Goal: Task Accomplishment & Management: Use online tool/utility

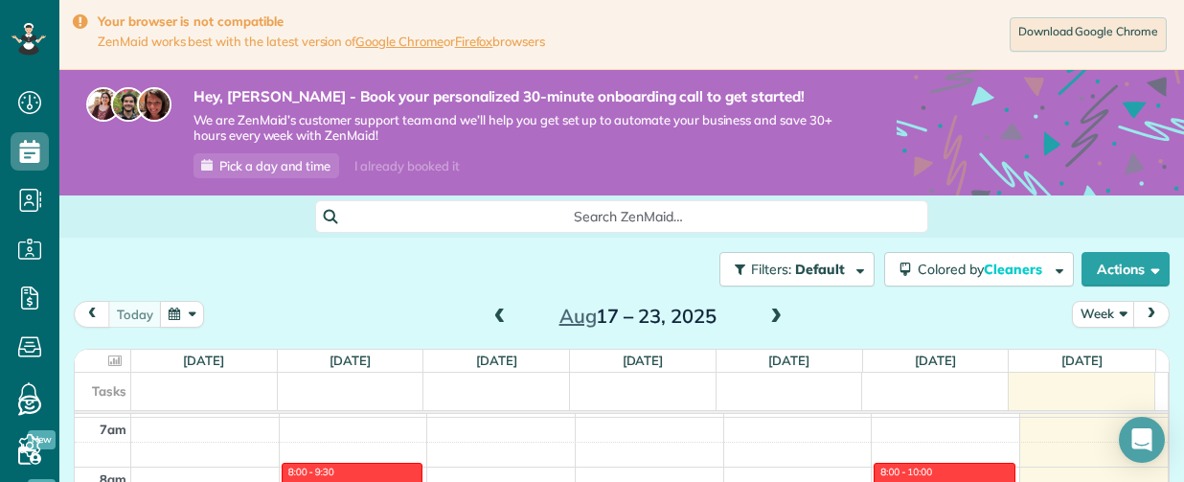
drag, startPoint x: 659, startPoint y: 54, endPoint x: 583, endPoint y: 51, distance: 76.7
click at [582, 51] on div "Download Google Chrome" at bounding box center [858, 34] width 626 height 42
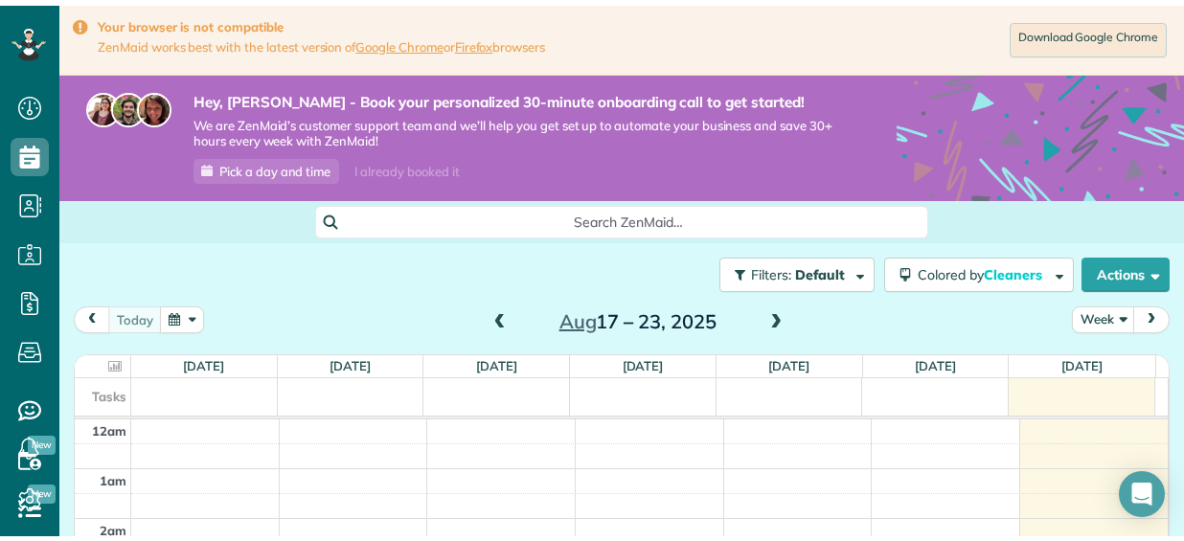
scroll to position [541, 59]
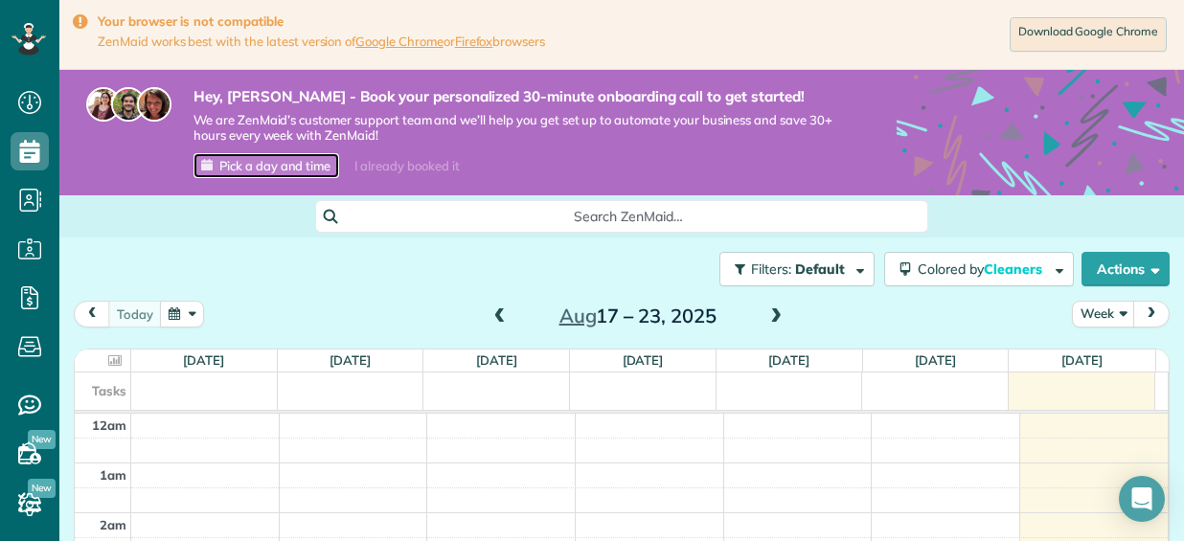
click at [282, 158] on span "Pick a day and time" at bounding box center [274, 165] width 111 height 15
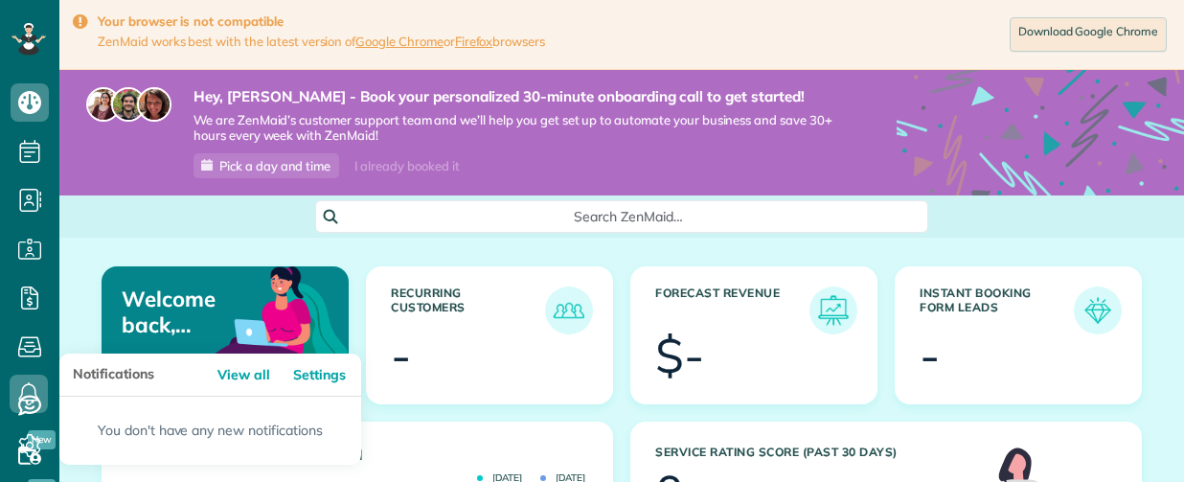
scroll to position [205, 465]
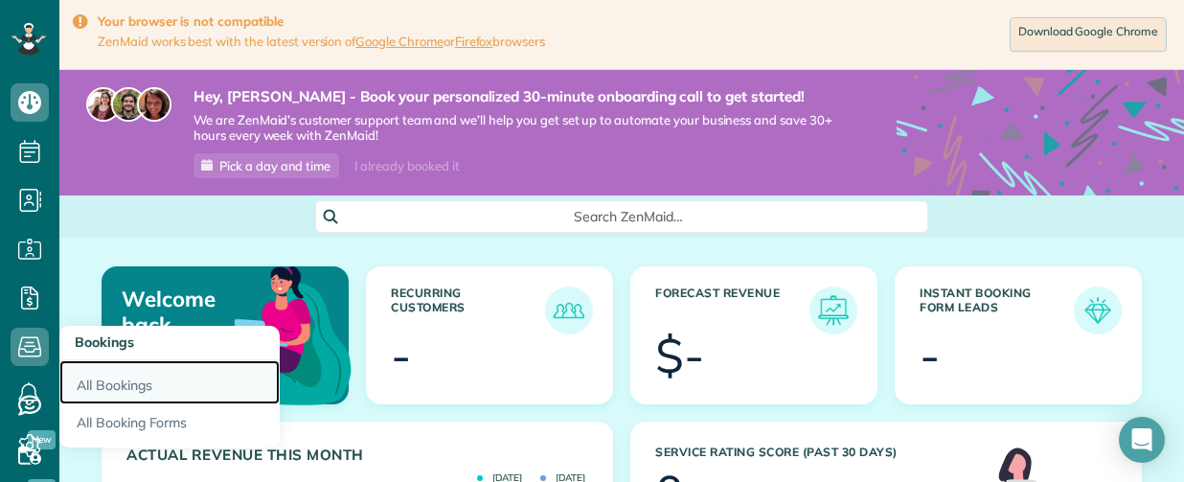
click at [116, 388] on link "All Bookings" at bounding box center [169, 382] width 220 height 44
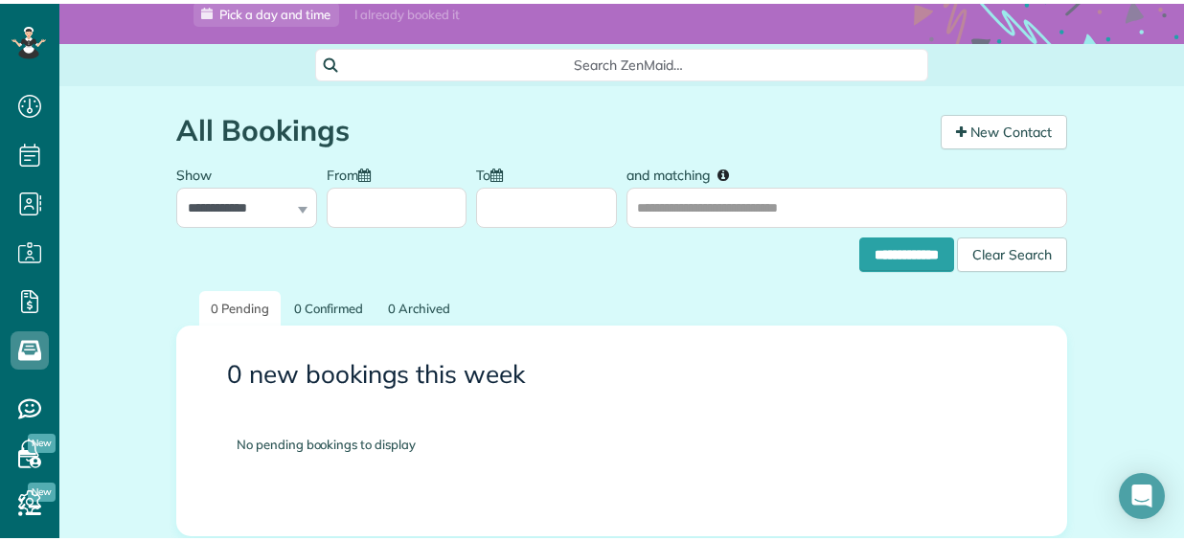
scroll to position [541, 59]
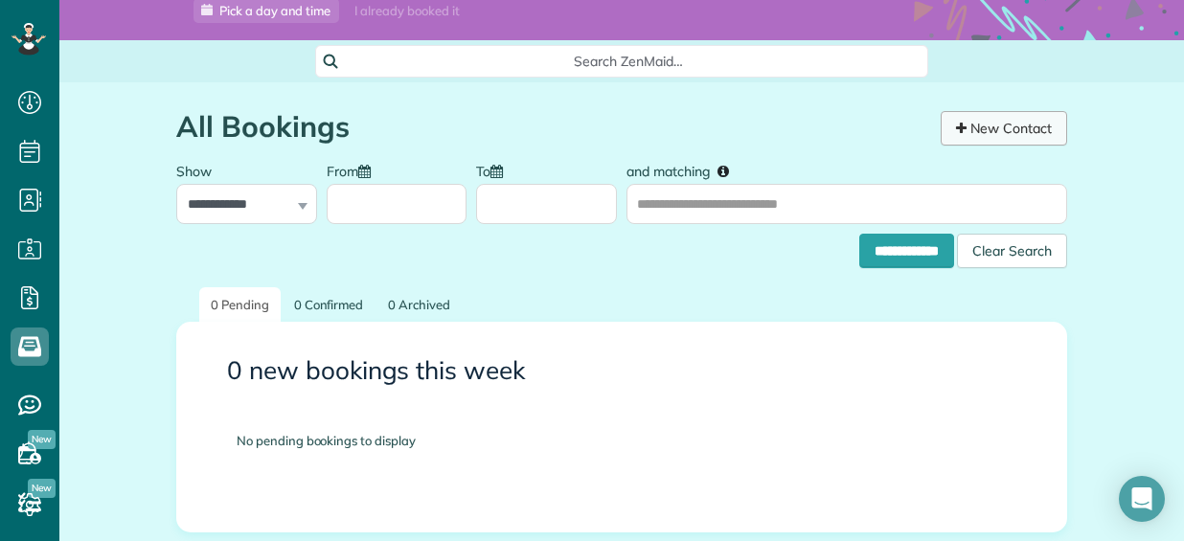
click at [1006, 137] on link "New Contact" at bounding box center [1004, 128] width 126 height 34
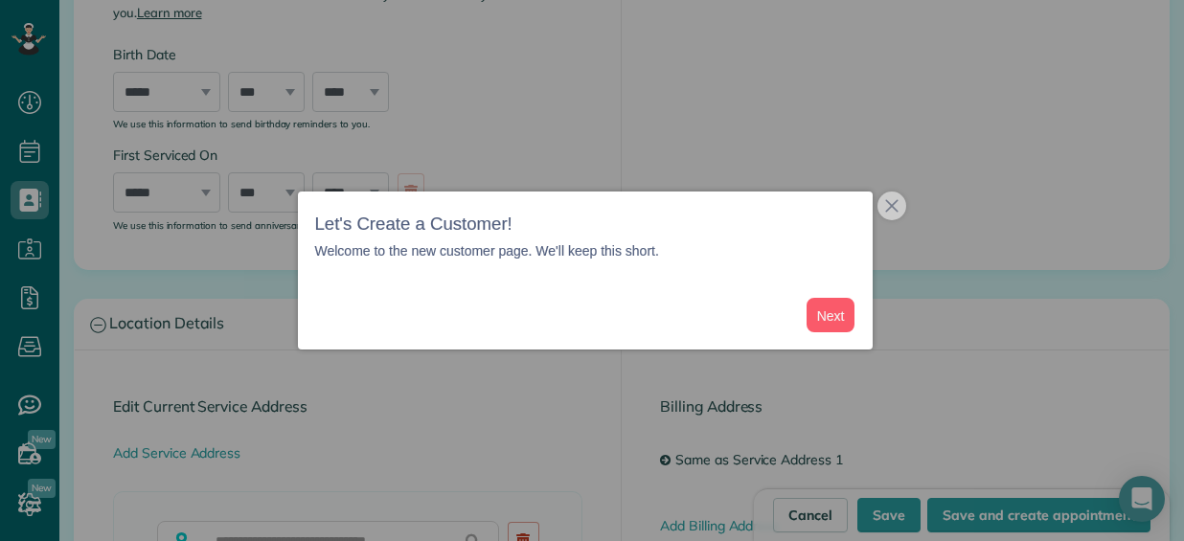
scroll to position [1054, 0]
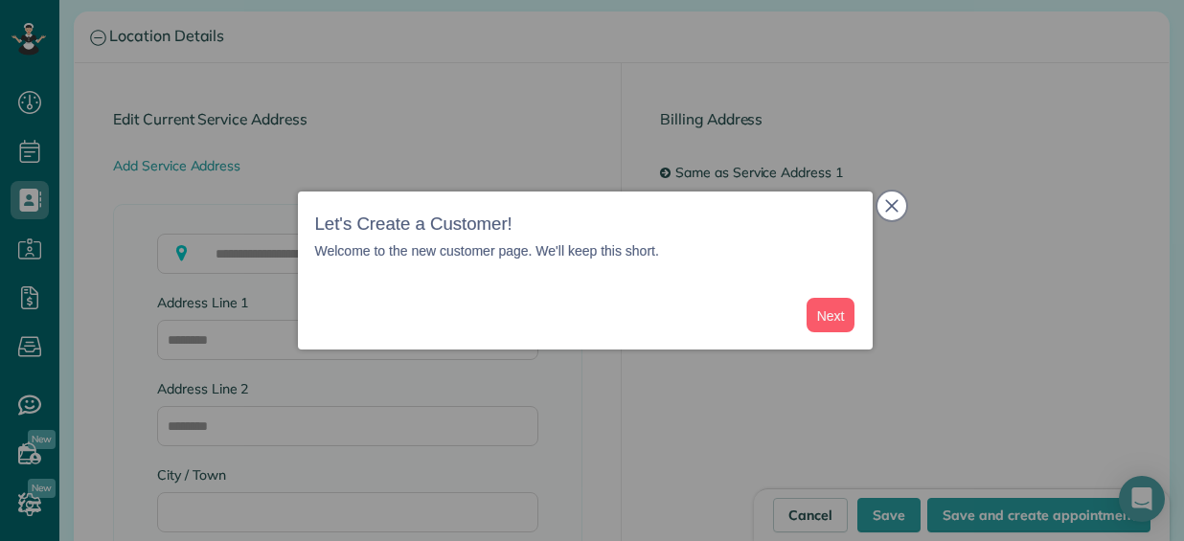
click at [881, 215] on button "close," at bounding box center [892, 206] width 29 height 29
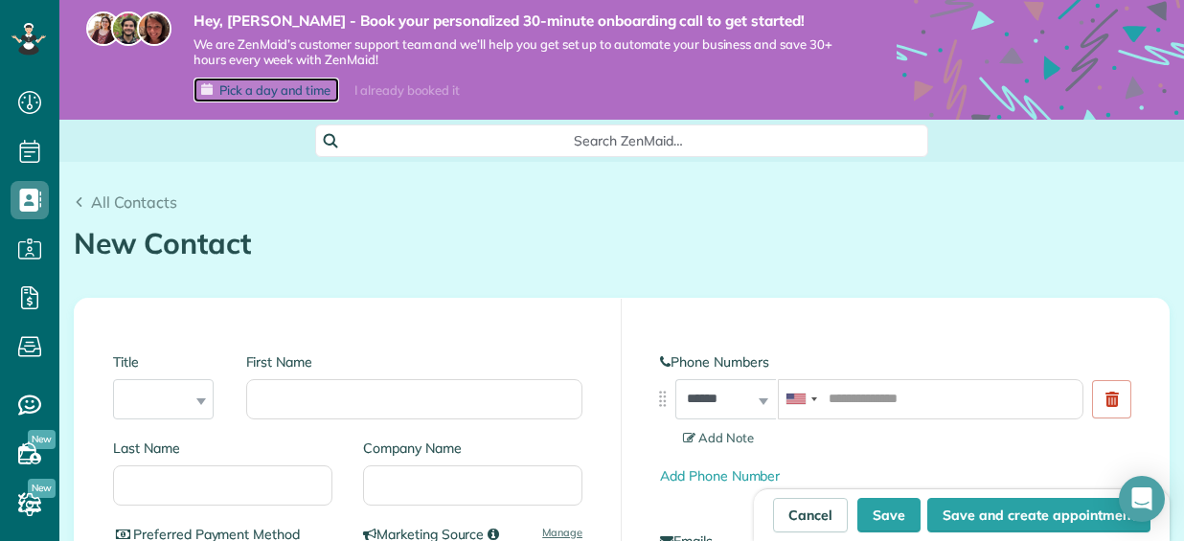
scroll to position [192, 0]
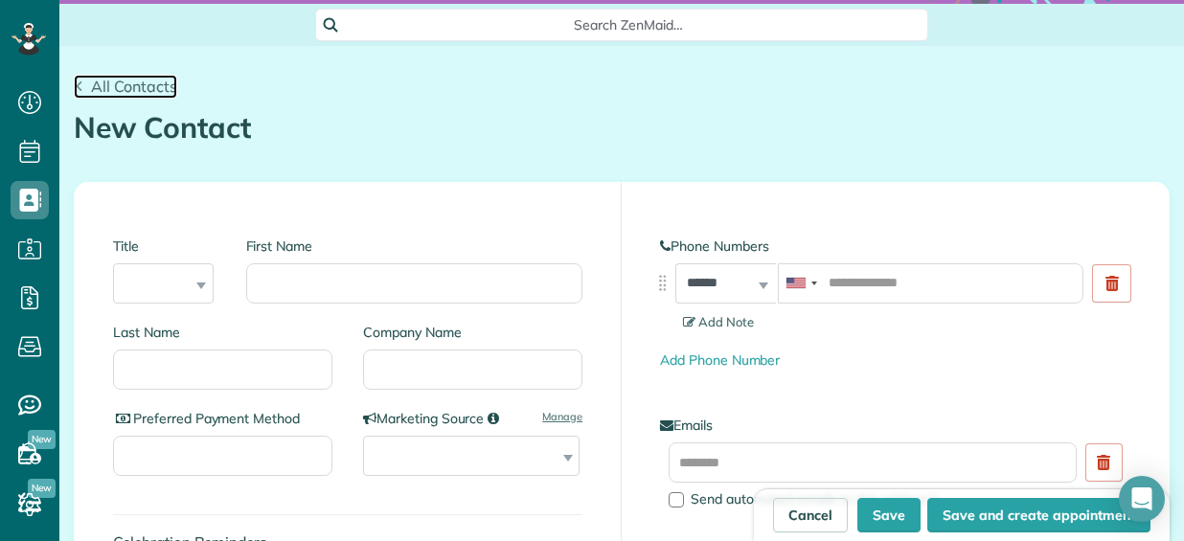
click at [86, 80] on link "All Contacts" at bounding box center [125, 86] width 103 height 23
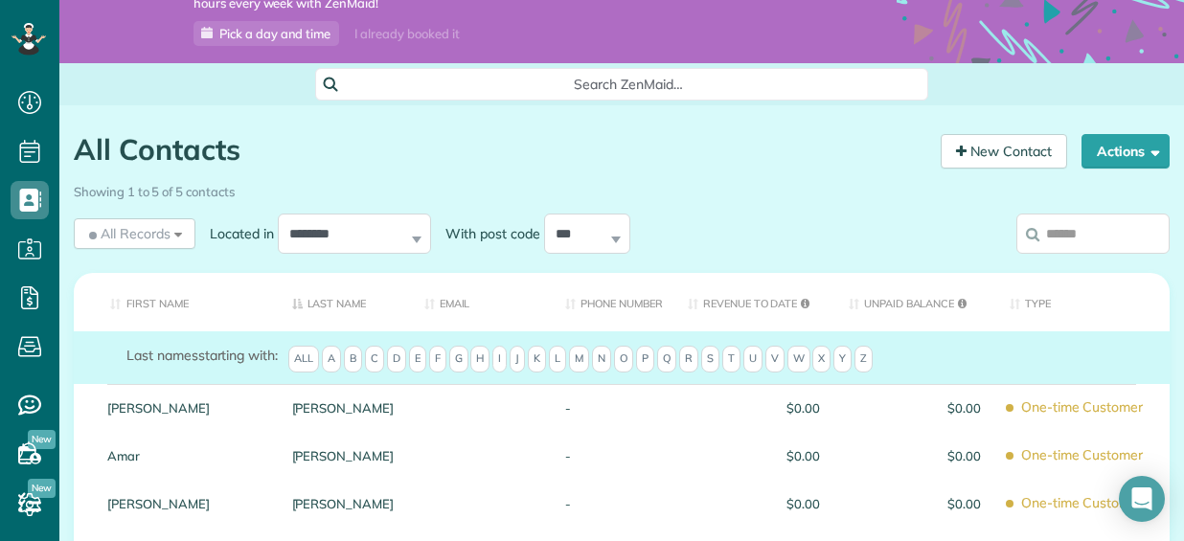
scroll to position [192, 0]
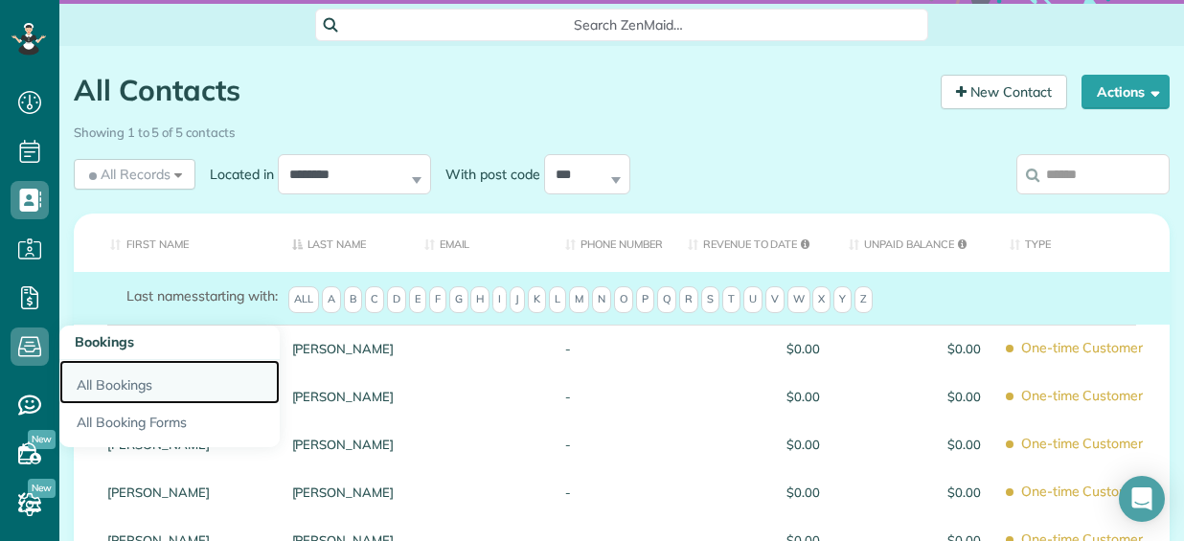
click at [115, 384] on link "All Bookings" at bounding box center [169, 382] width 220 height 44
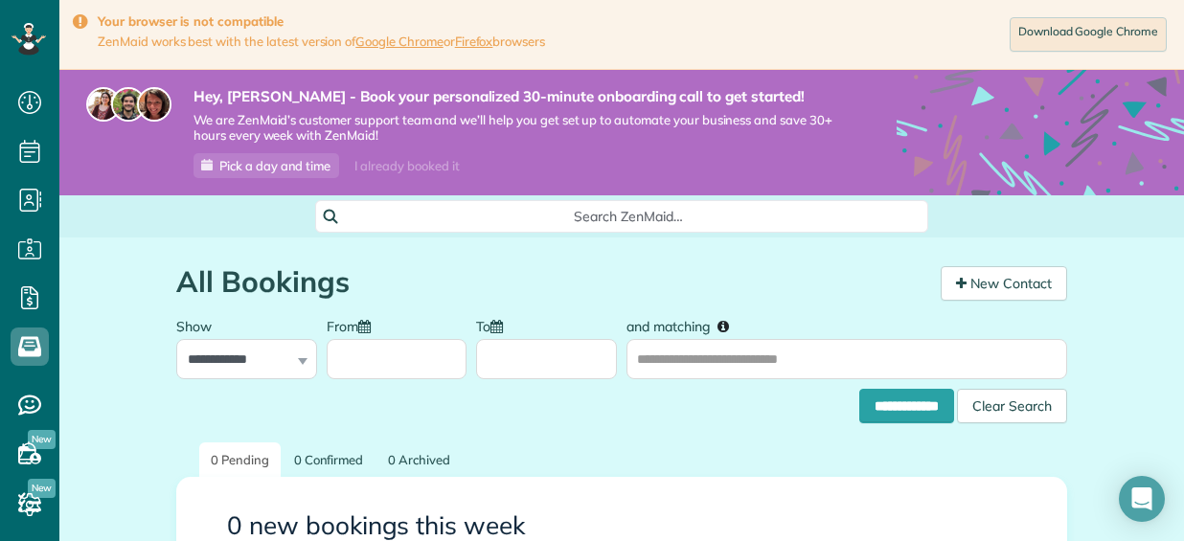
scroll to position [8, 8]
click at [194, 355] on select "**********" at bounding box center [246, 359] width 141 height 40
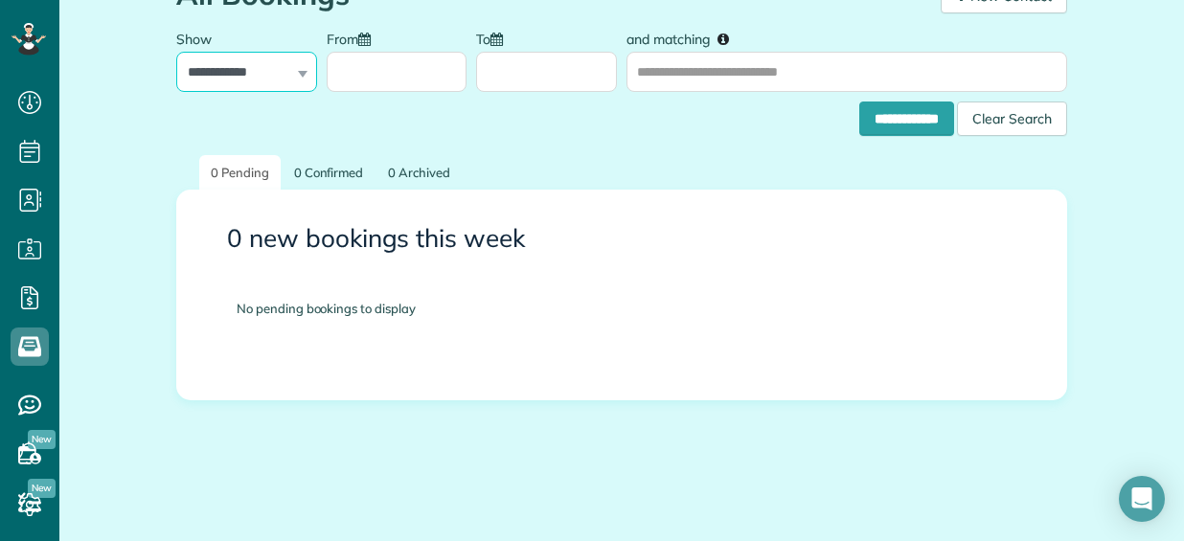
scroll to position [0, 0]
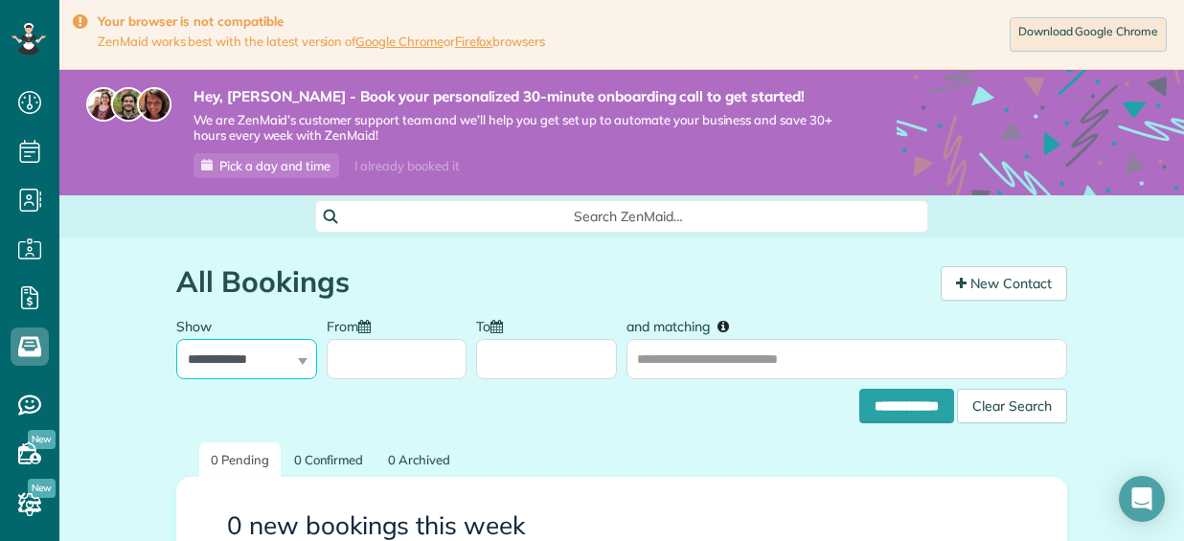
click at [278, 371] on select "**********" at bounding box center [246, 359] width 141 height 40
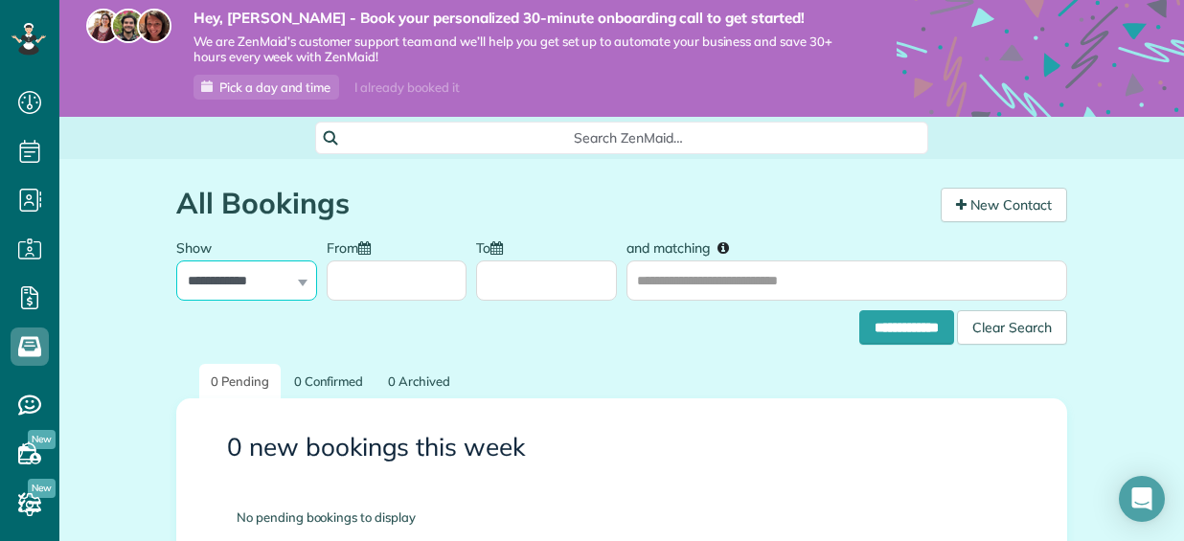
scroll to position [96, 0]
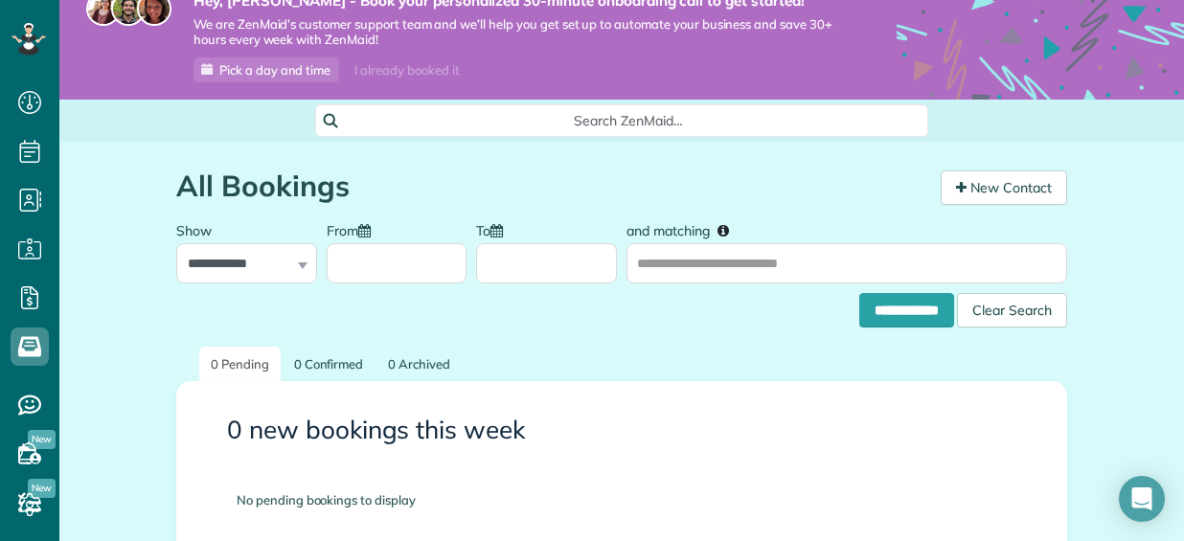
click at [291, 265] on div "**********" at bounding box center [246, 248] width 141 height 72
click at [281, 269] on select "**********" at bounding box center [246, 263] width 141 height 40
click at [285, 262] on select "**********" at bounding box center [246, 263] width 141 height 40
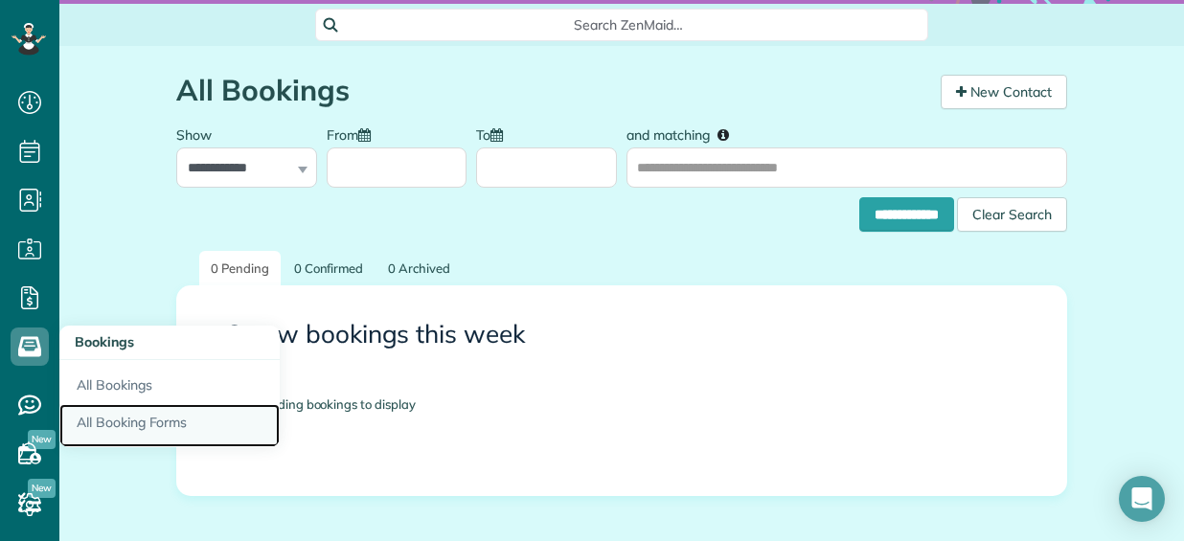
click at [115, 415] on link "All Booking Forms" at bounding box center [169, 426] width 220 height 44
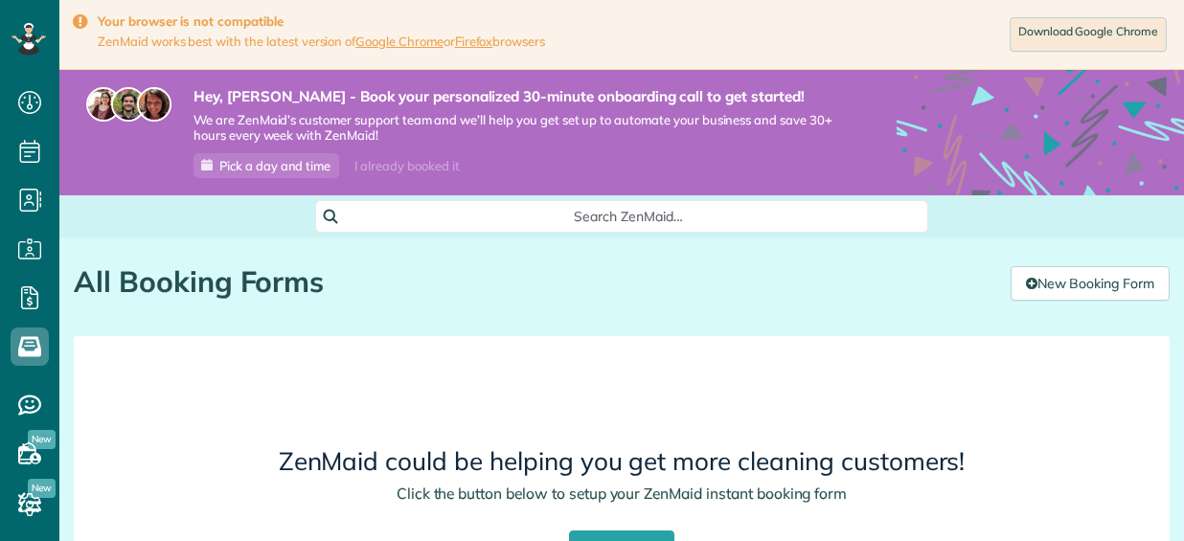
scroll to position [192, 0]
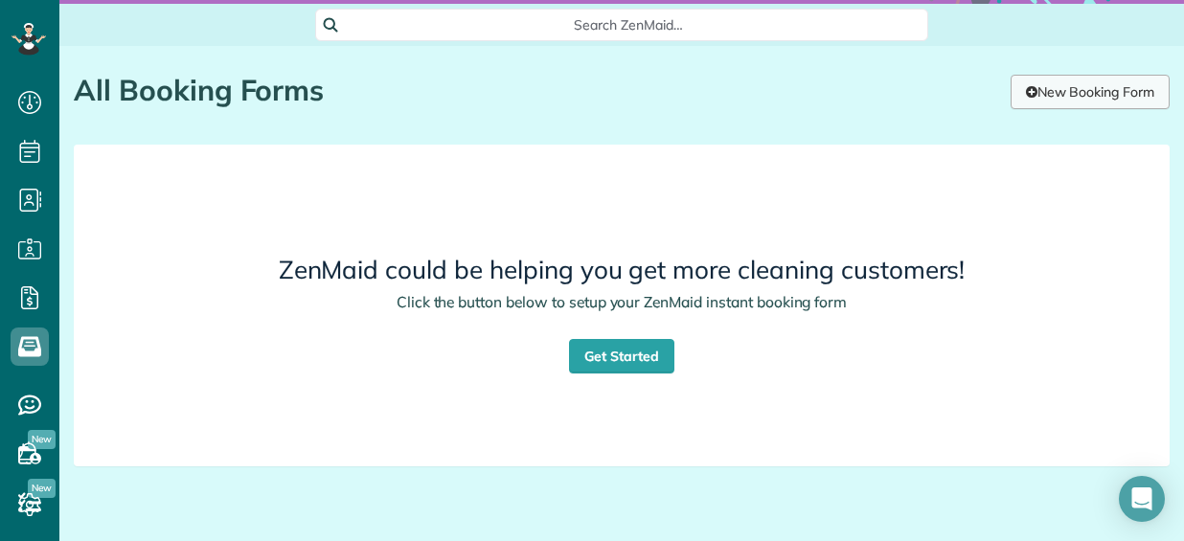
click at [1069, 75] on link "New Booking Form" at bounding box center [1090, 92] width 159 height 34
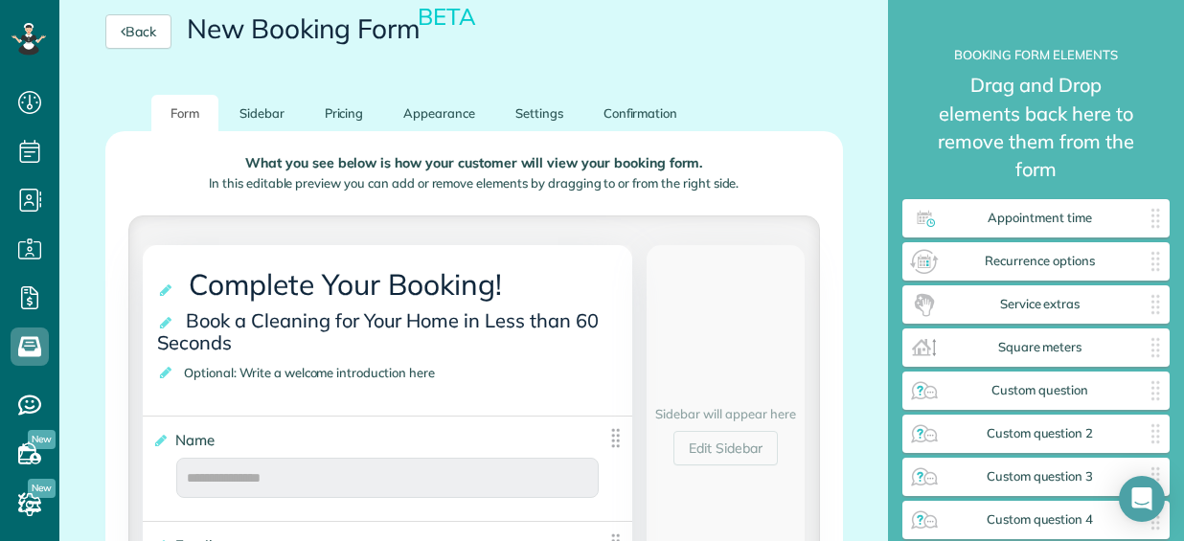
scroll to position [287, 0]
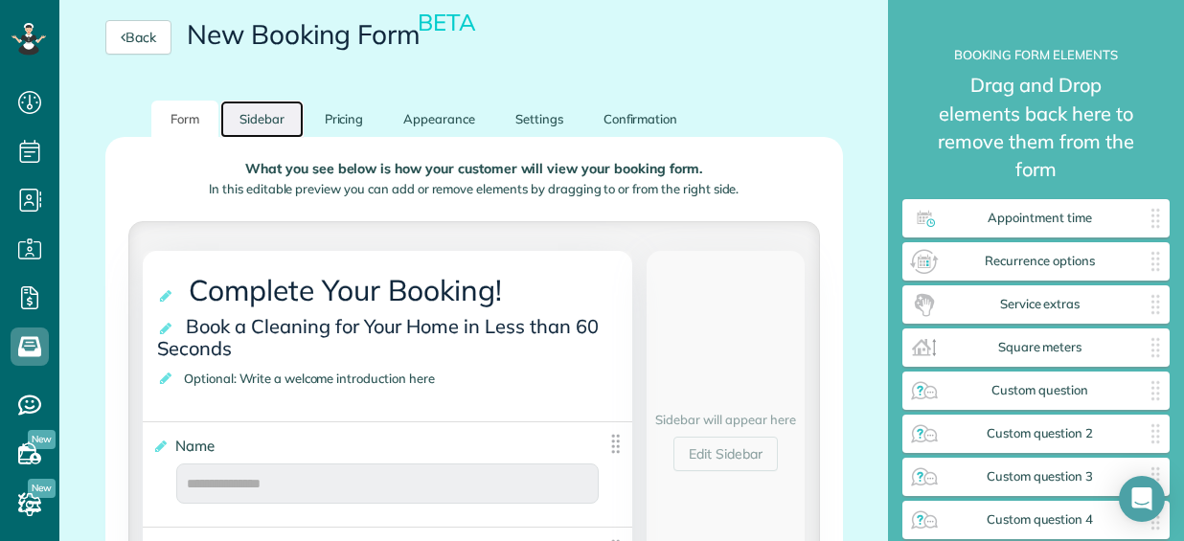
click at [234, 114] on link "Sidebar" at bounding box center [261, 119] width 83 height 37
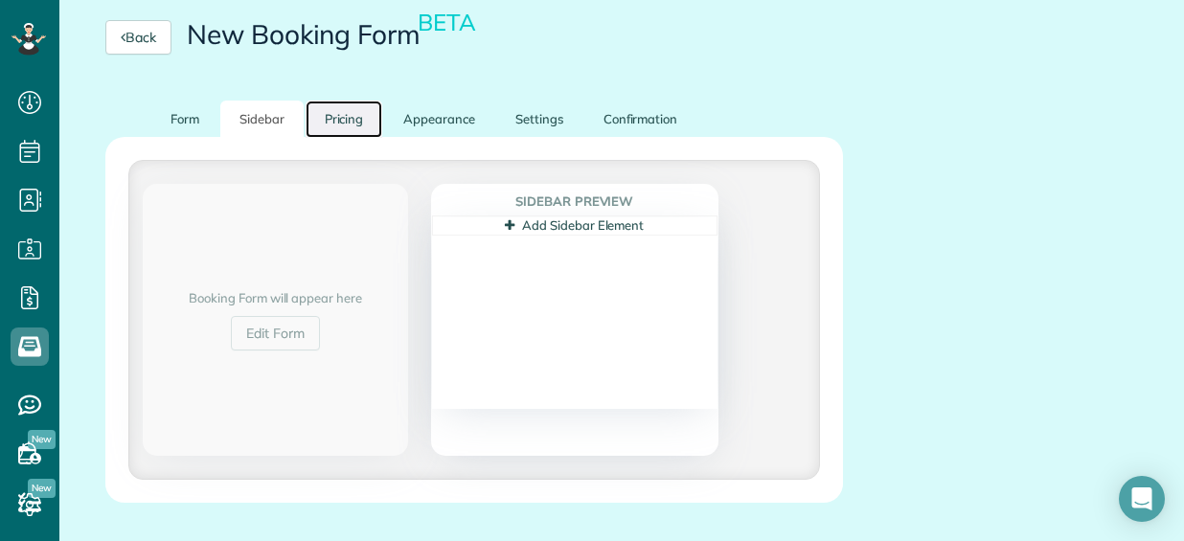
click at [374, 114] on link "Pricing" at bounding box center [345, 119] width 78 height 37
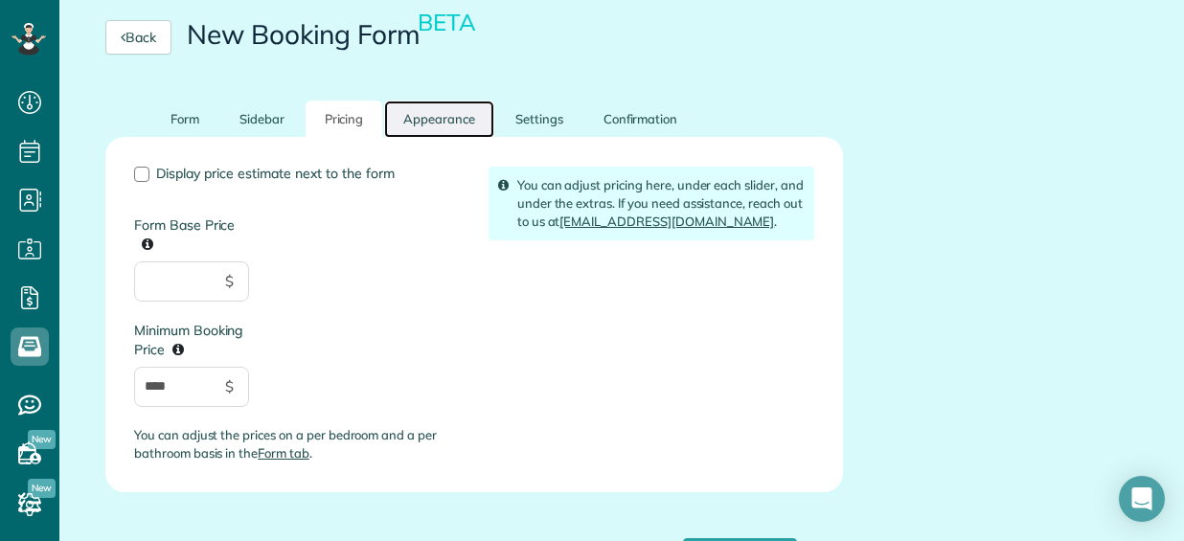
click at [423, 109] on link "Appearance" at bounding box center [439, 119] width 110 height 37
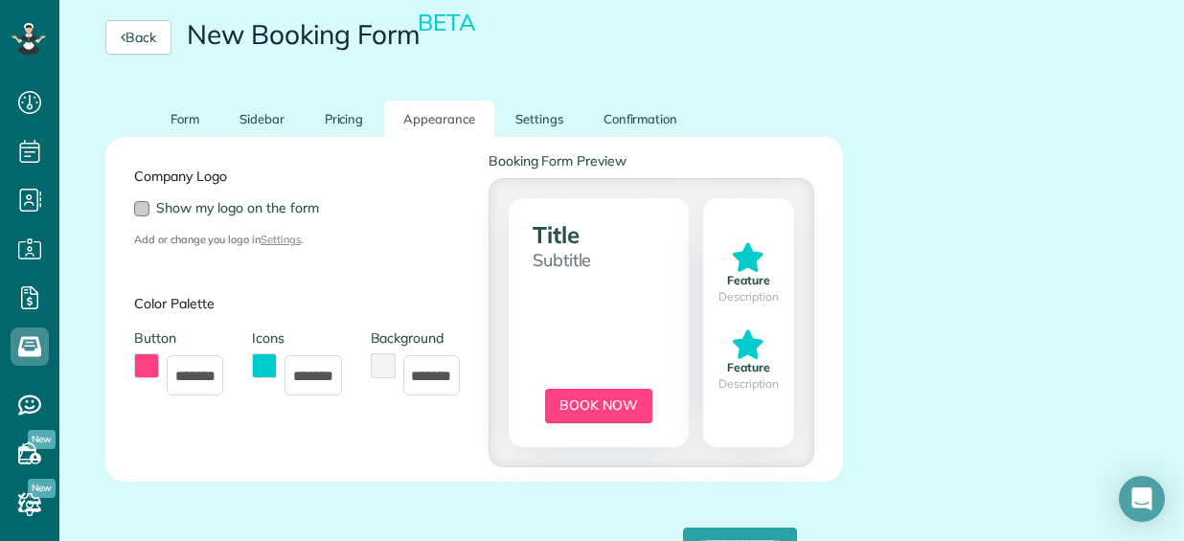
click at [157, 212] on span "Show my logo on the form" at bounding box center [237, 207] width 163 height 17
click at [555, 110] on link "Settings" at bounding box center [539, 119] width 86 height 37
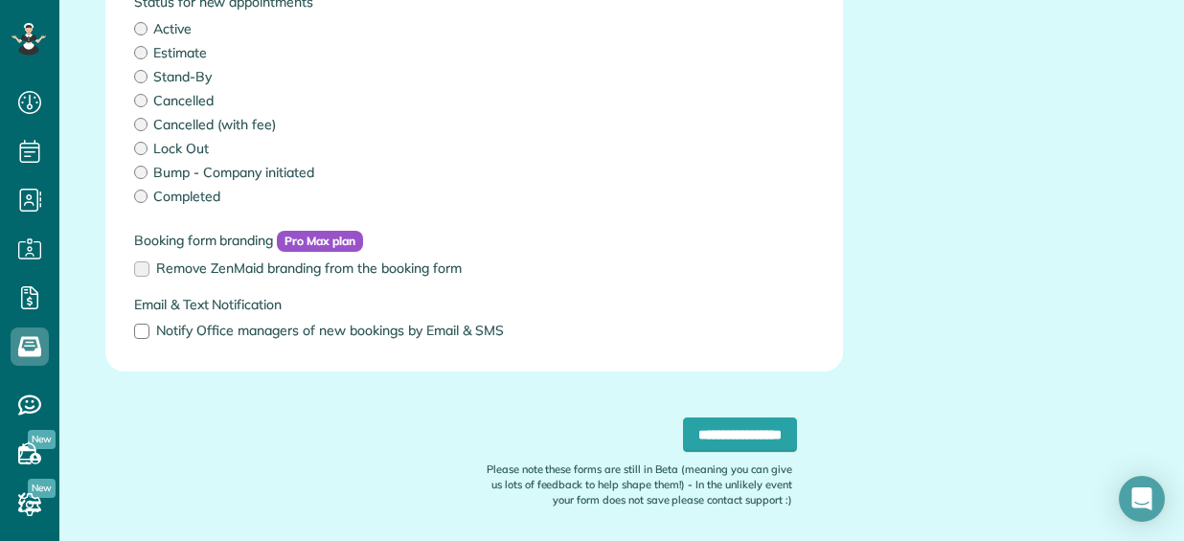
scroll to position [96, 0]
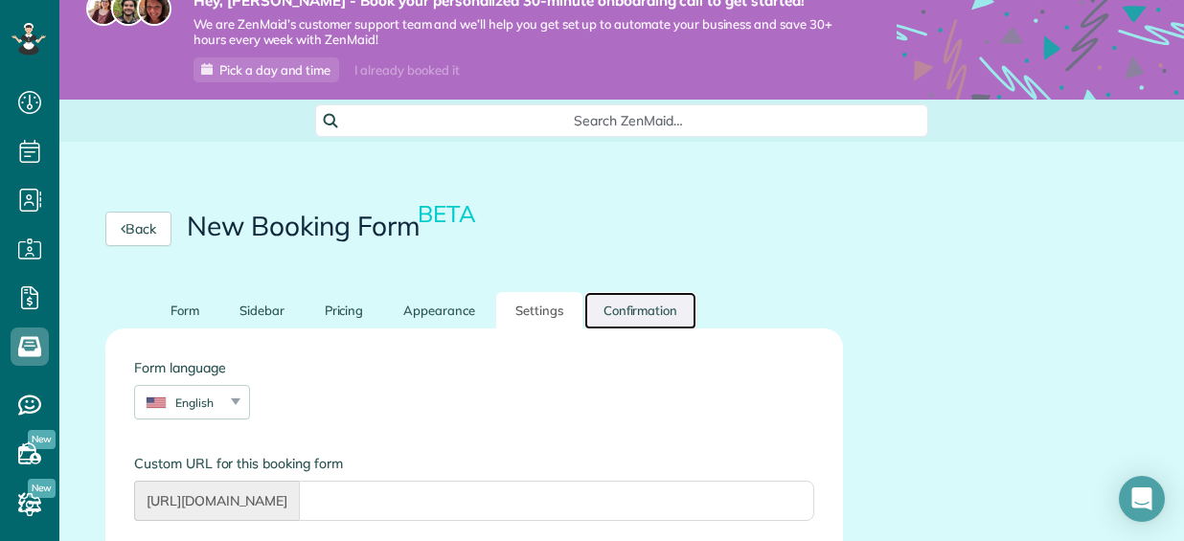
click at [646, 317] on link "Confirmation" at bounding box center [640, 310] width 113 height 37
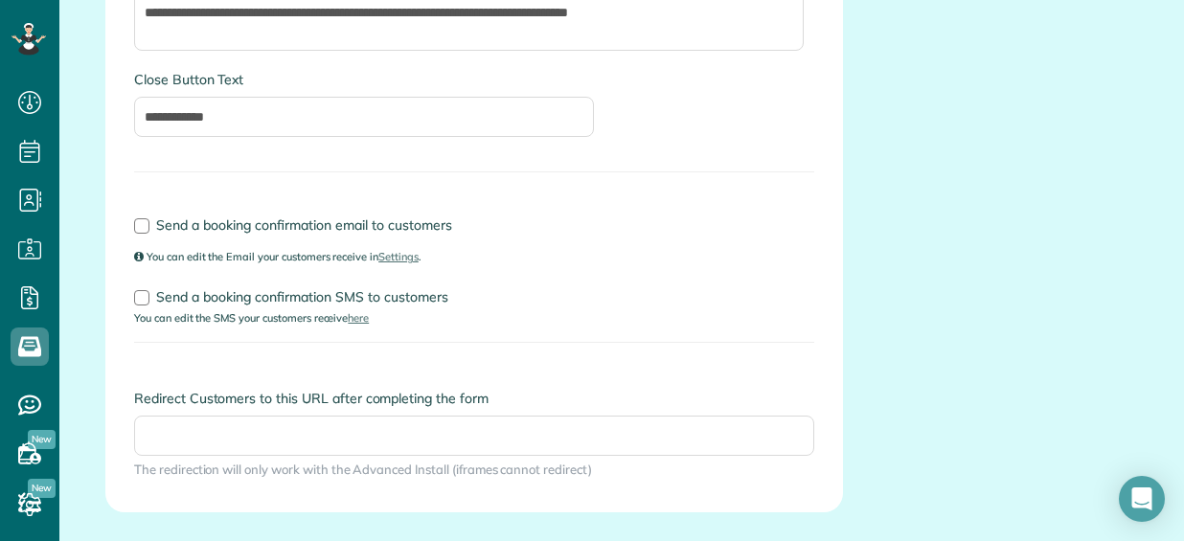
scroll to position [0, 0]
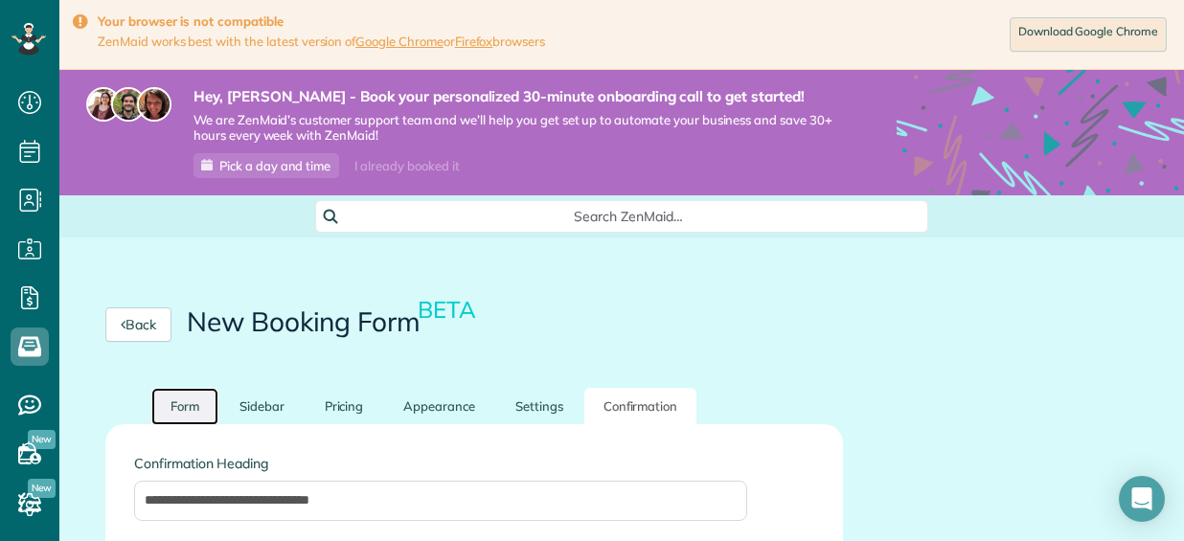
click at [210, 404] on link "Form" at bounding box center [184, 406] width 67 height 37
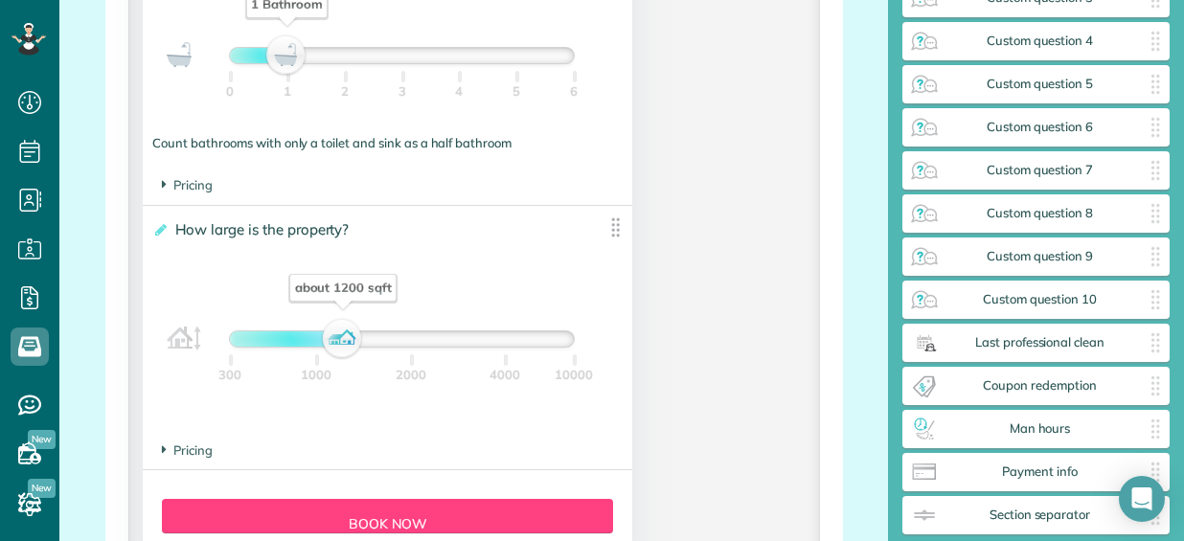
scroll to position [2182, 0]
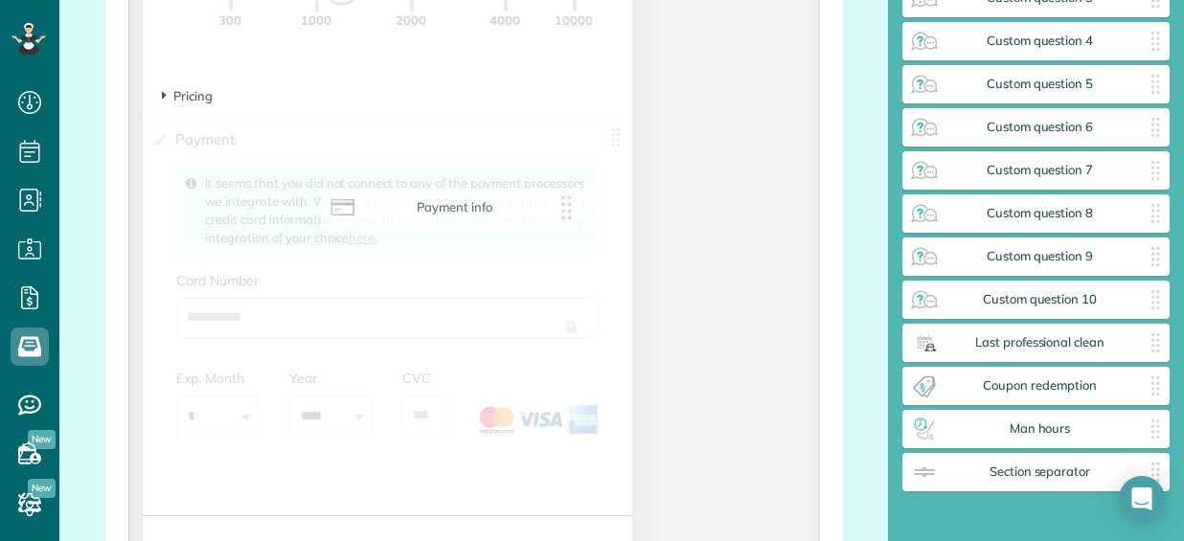
drag, startPoint x: 1056, startPoint y: 478, endPoint x: 459, endPoint y: 205, distance: 656.4
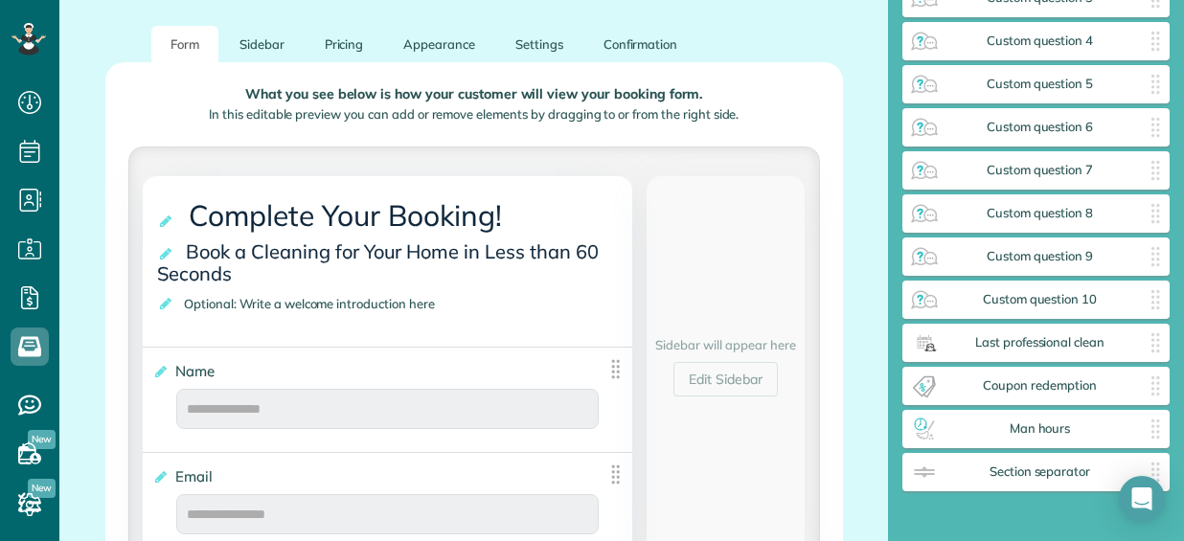
scroll to position [362, 0]
click at [747, 393] on link "Edit Sidebar" at bounding box center [726, 379] width 104 height 34
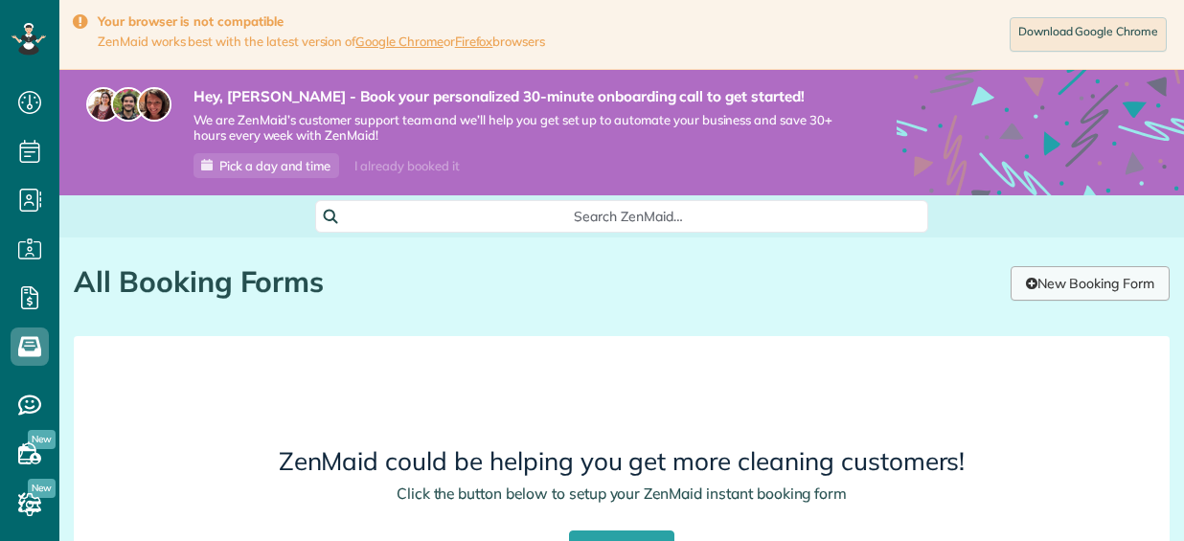
scroll to position [249, 0]
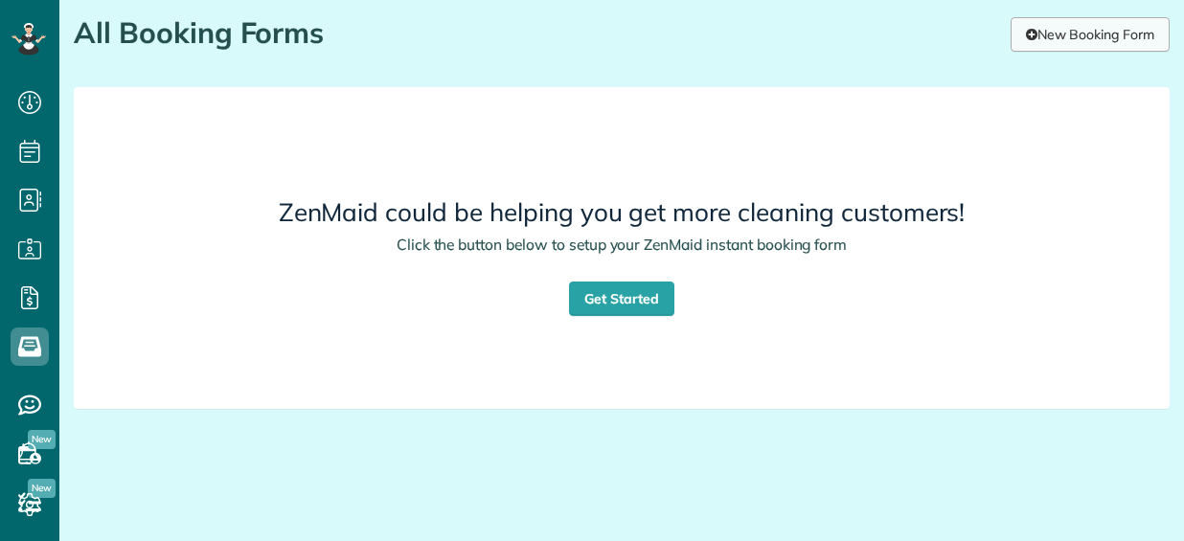
click at [1053, 46] on link "New Booking Form" at bounding box center [1090, 34] width 159 height 34
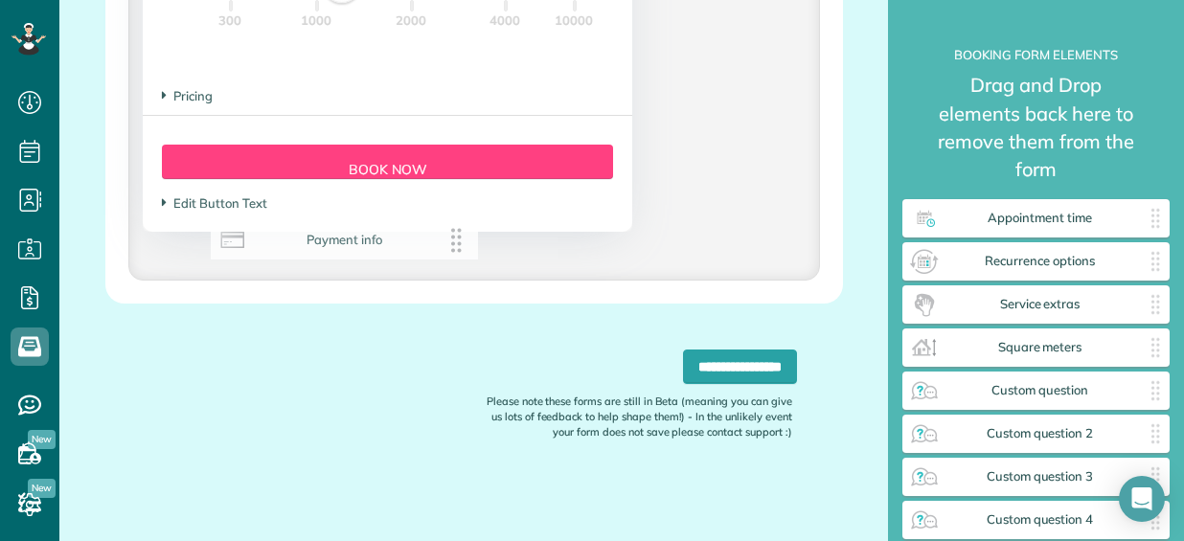
scroll to position [620, 0]
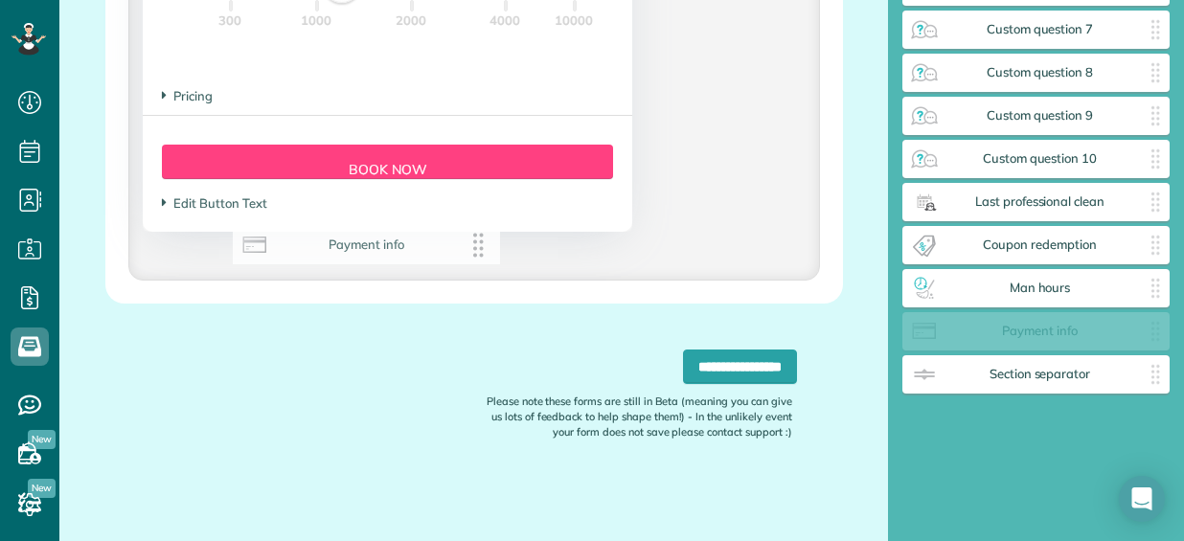
drag, startPoint x: 941, startPoint y: 332, endPoint x: 271, endPoint y: 247, distance: 675.1
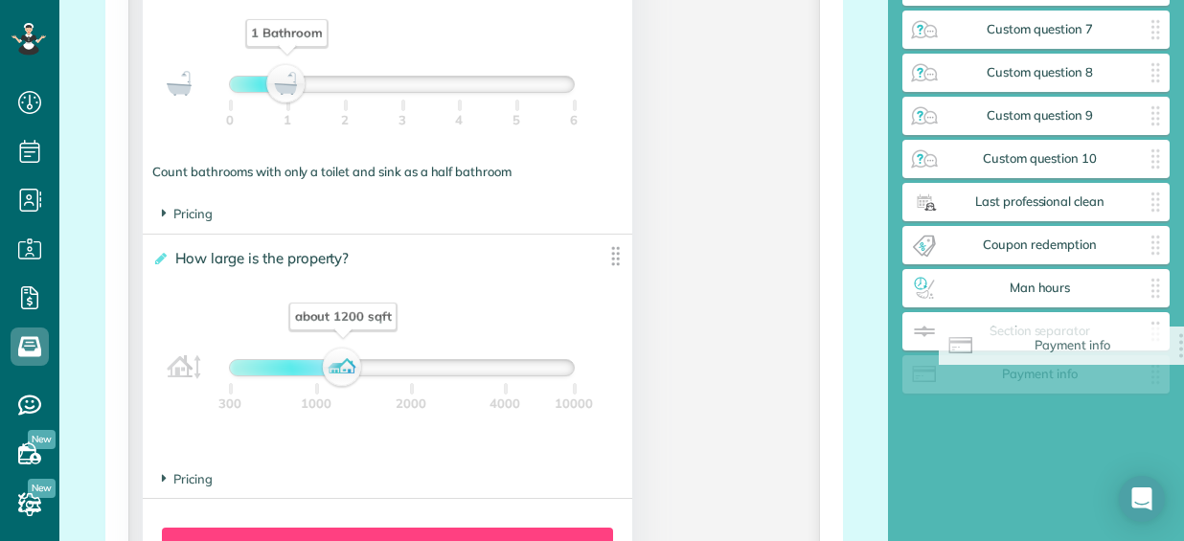
drag, startPoint x: 1061, startPoint y: 334, endPoint x: 1096, endPoint y: 352, distance: 39.4
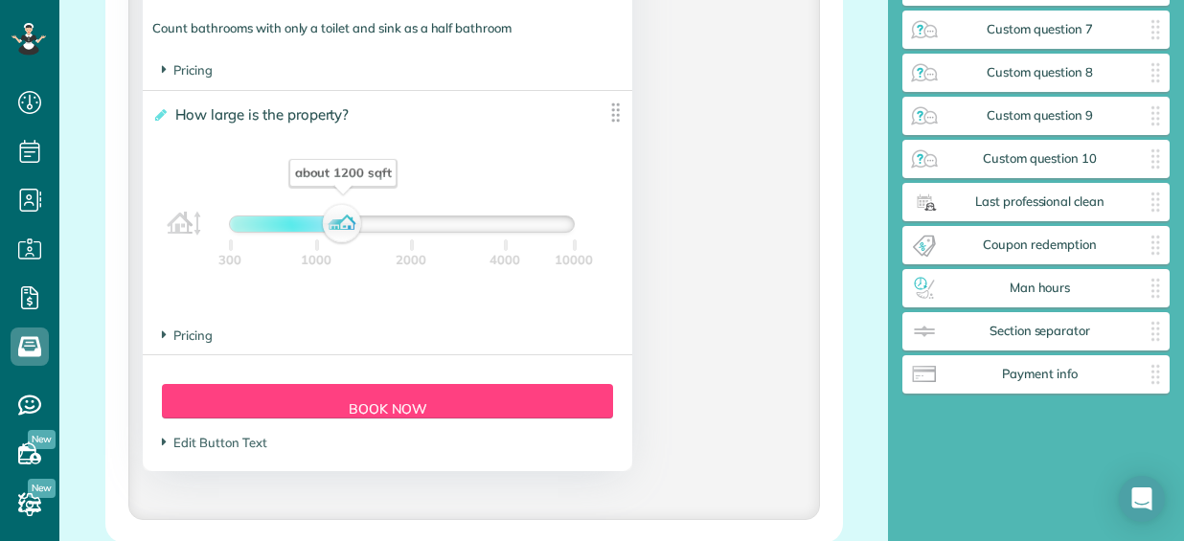
scroll to position [1991, 0]
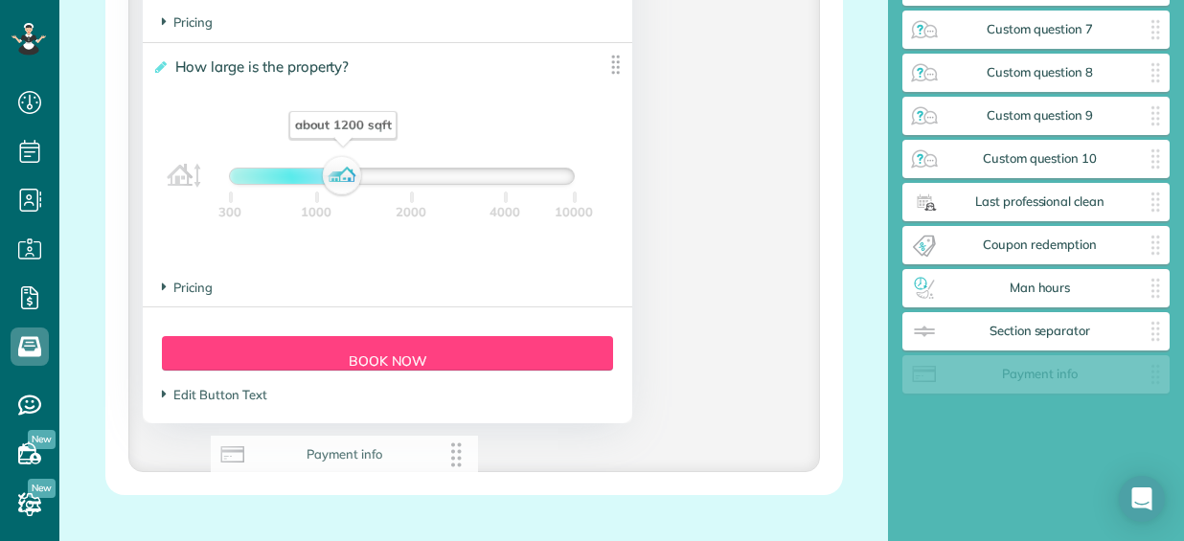
drag, startPoint x: 1077, startPoint y: 371, endPoint x: 384, endPoint y: 452, distance: 697.5
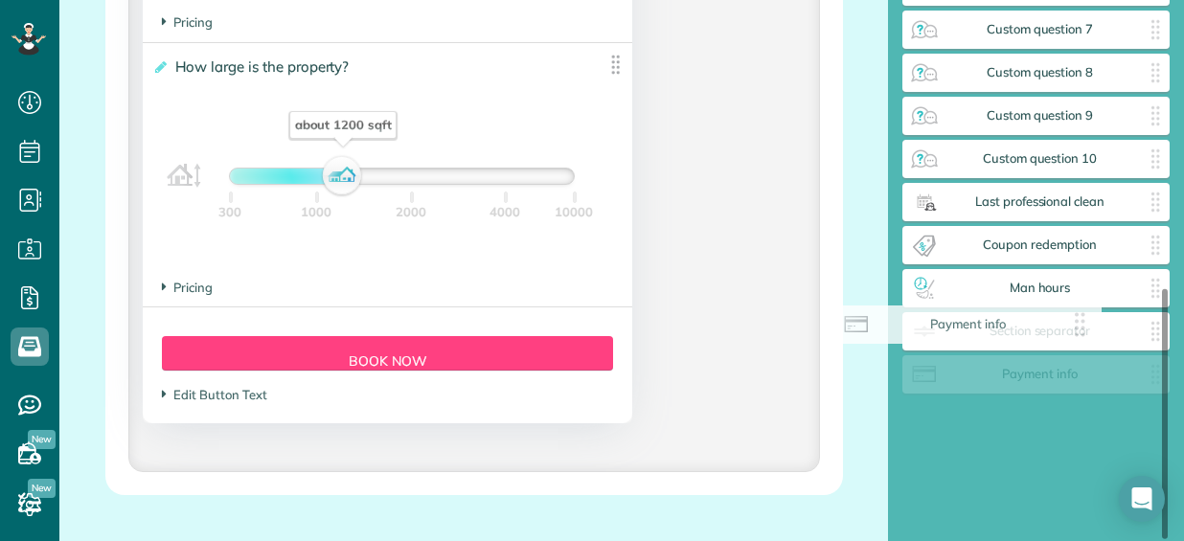
scroll to position [577, 0]
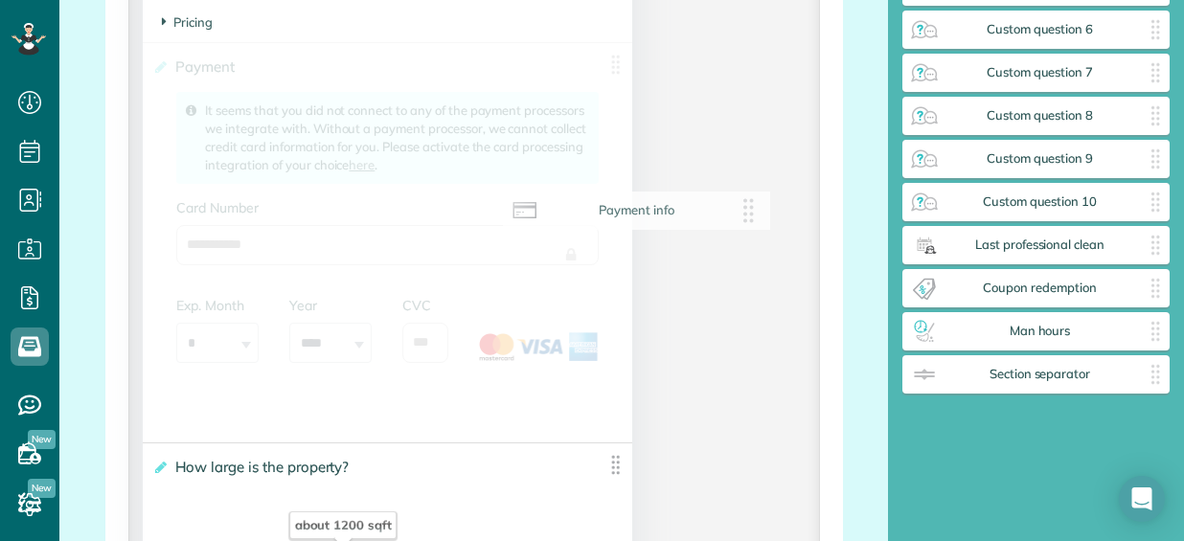
drag, startPoint x: 972, startPoint y: 373, endPoint x: 533, endPoint y: 180, distance: 480.1
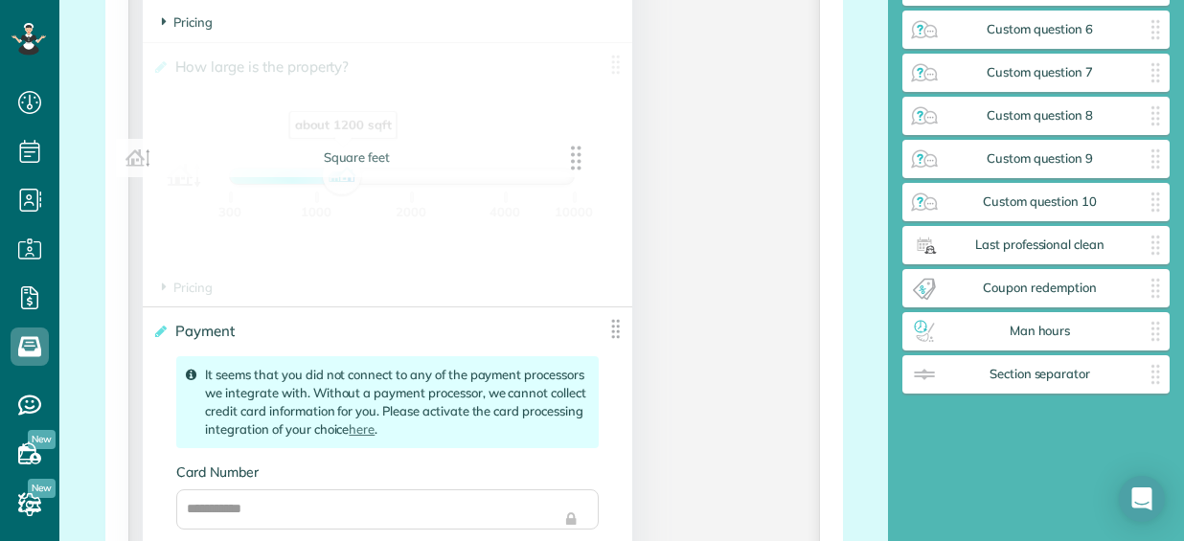
drag, startPoint x: 600, startPoint y: 468, endPoint x: 575, endPoint y: 157, distance: 312.4
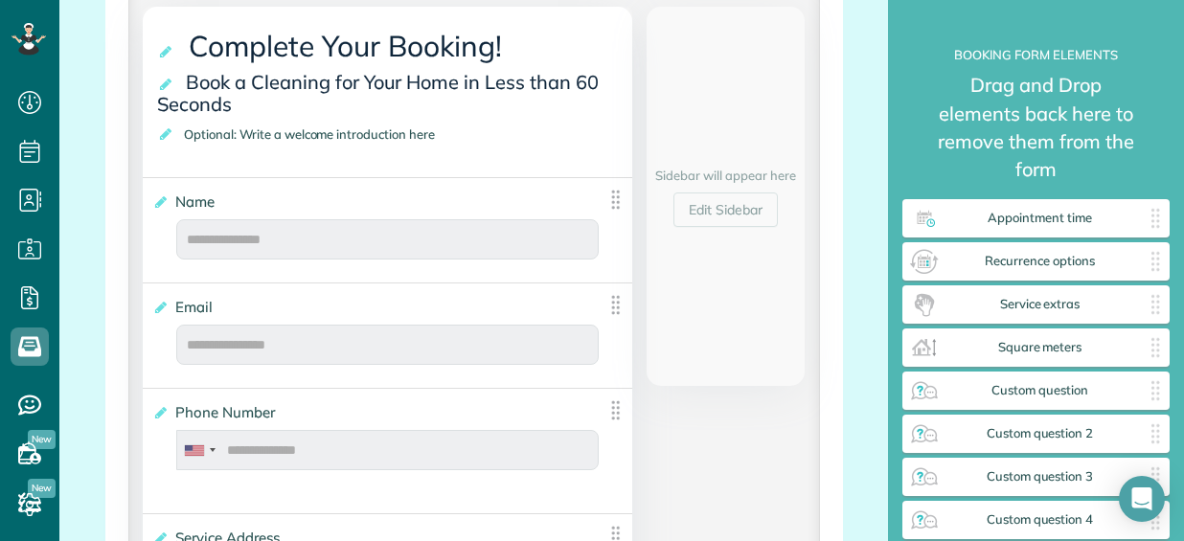
scroll to position [475, 0]
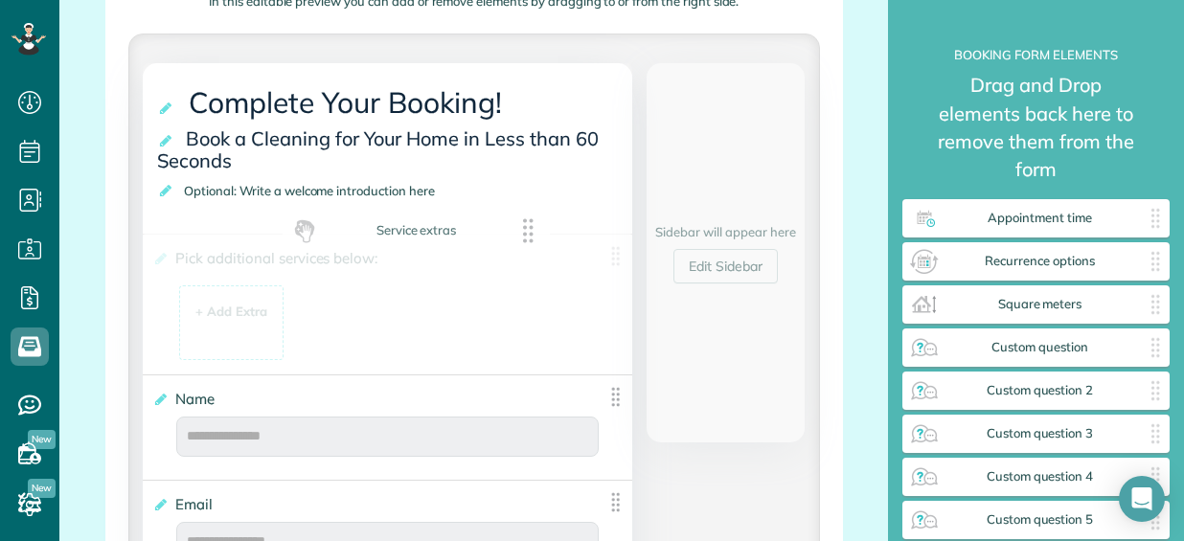
drag, startPoint x: 1157, startPoint y: 311, endPoint x: 528, endPoint y: 238, distance: 633.8
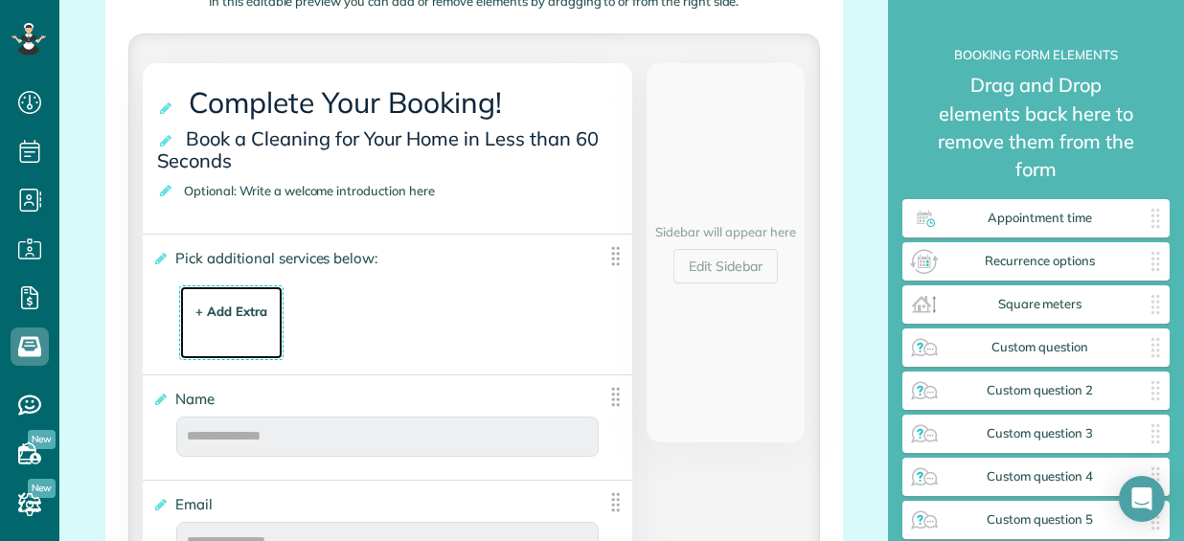
click at [261, 327] on div "+ Add Extra $ 34 . 99" at bounding box center [231, 324] width 83 height 52
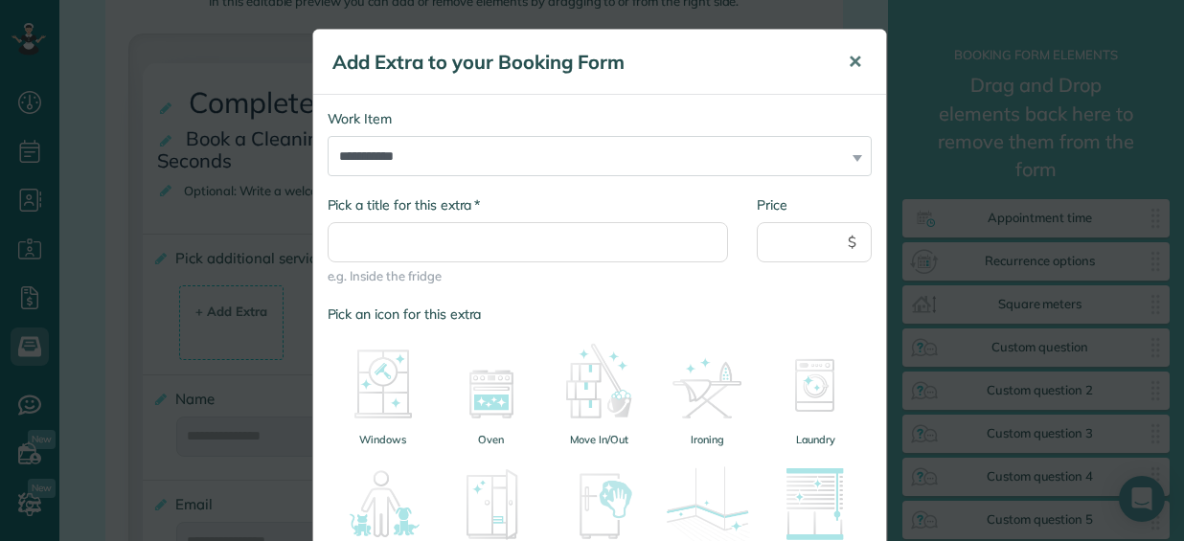
click at [834, 60] on button "✕" at bounding box center [855, 62] width 43 height 46
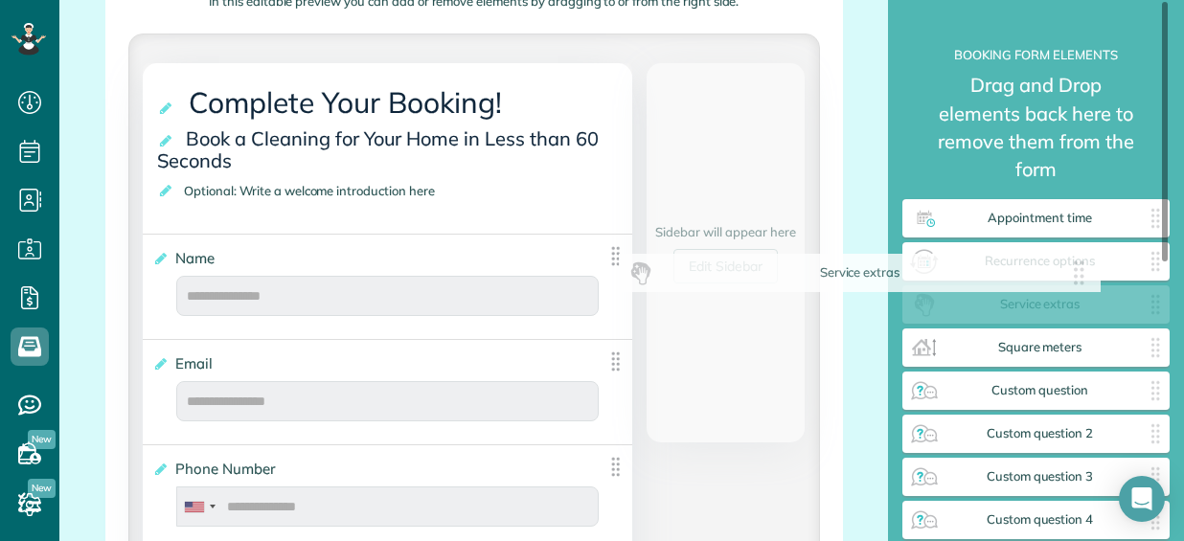
drag, startPoint x: 617, startPoint y: 258, endPoint x: 1106, endPoint y: 285, distance: 489.4
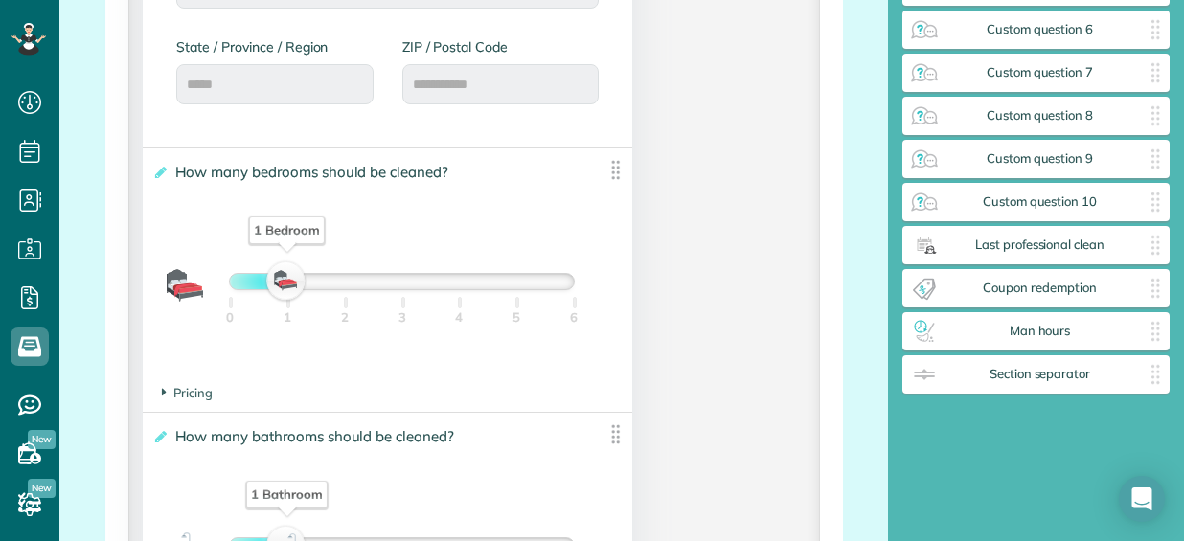
scroll to position [1529, 0]
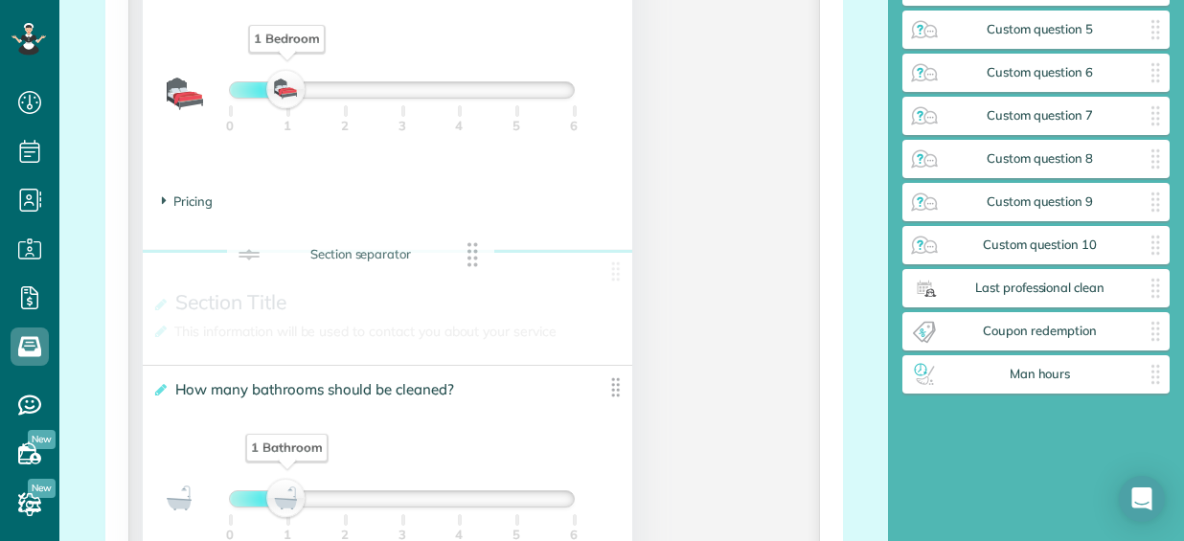
drag, startPoint x: 1046, startPoint y: 377, endPoint x: 382, endPoint y: 279, distance: 671.2
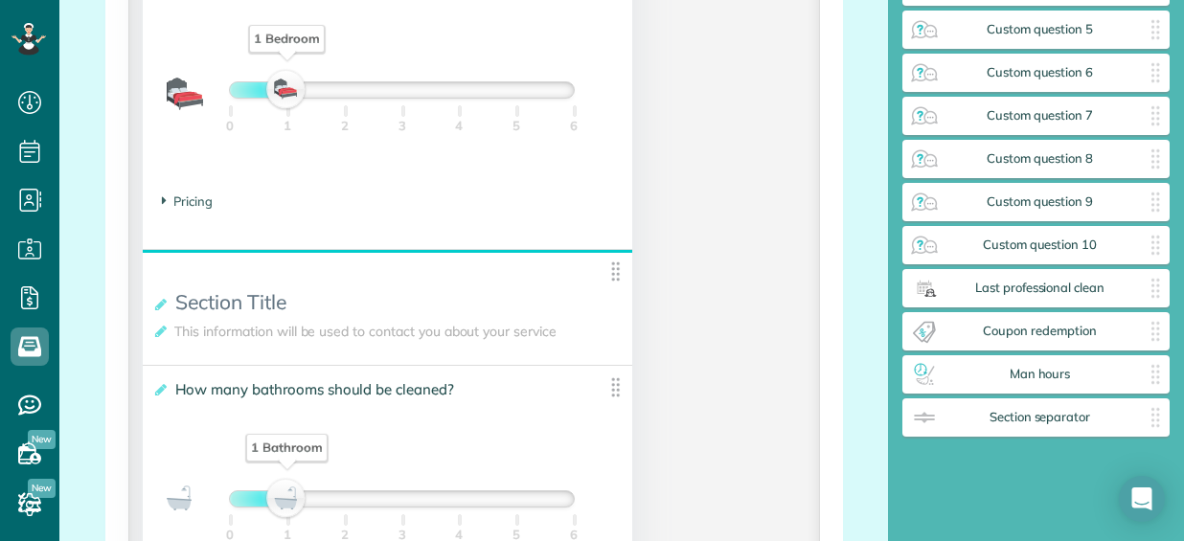
scroll to position [577, 0]
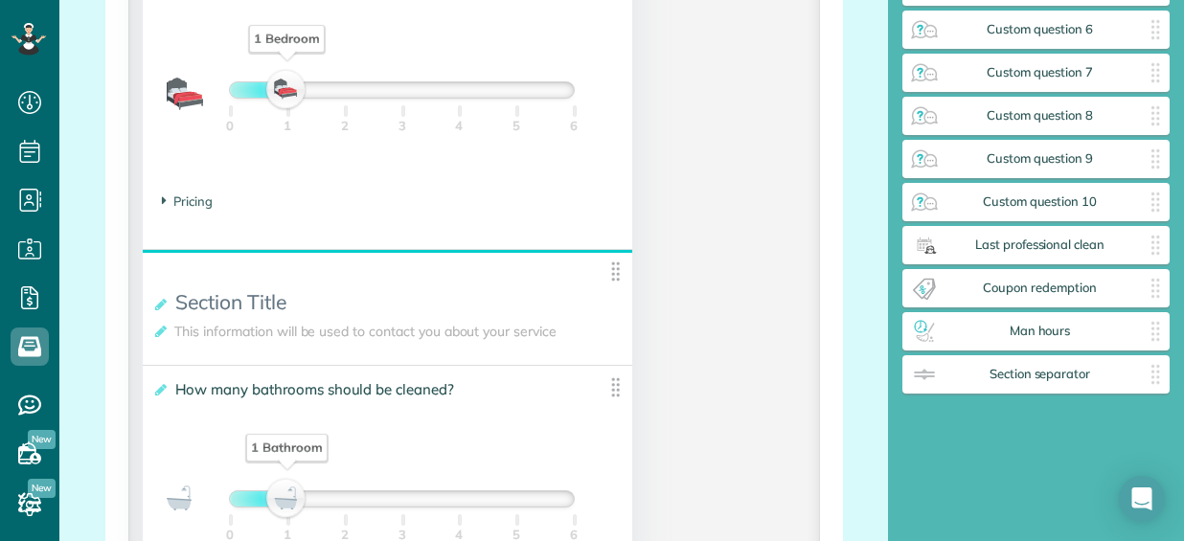
click at [416, 334] on span "This information will be used to contact you about your service" at bounding box center [370, 331] width 400 height 27
click at [169, 331] on h3 "**********" at bounding box center [372, 331] width 441 height 19
click at [161, 334] on icon at bounding box center [159, 331] width 14 height 13
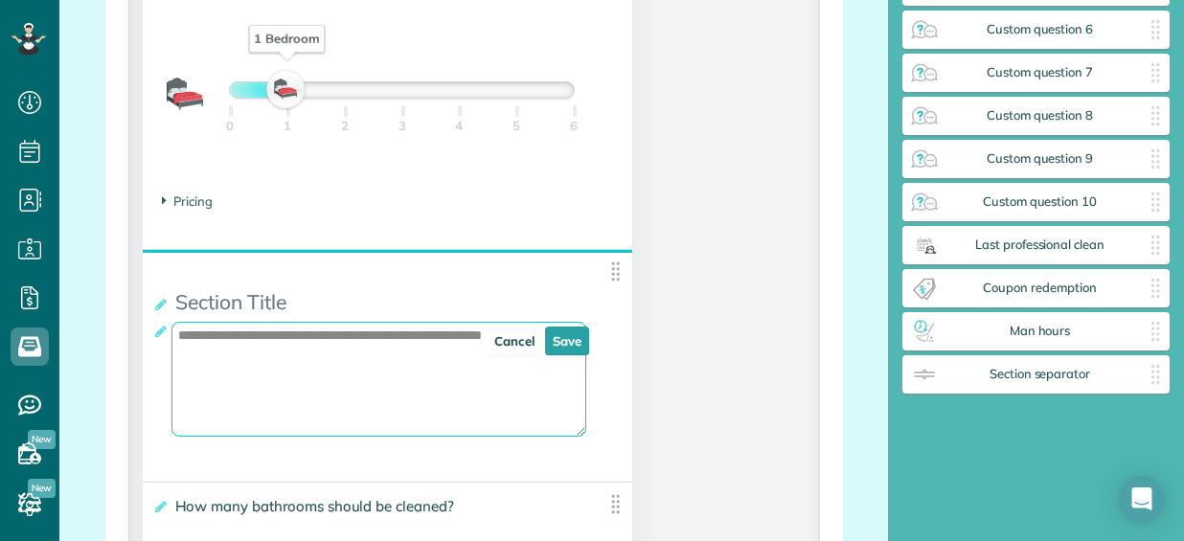
click at [427, 333] on textarea "**********" at bounding box center [378, 379] width 415 height 115
click at [427, 340] on textarea "**********" at bounding box center [378, 379] width 415 height 115
click at [426, 340] on textarea "**********" at bounding box center [378, 379] width 415 height 115
click at [427, 340] on textarea "**********" at bounding box center [378, 379] width 415 height 115
click at [504, 342] on link "Cancel" at bounding box center [515, 341] width 56 height 29
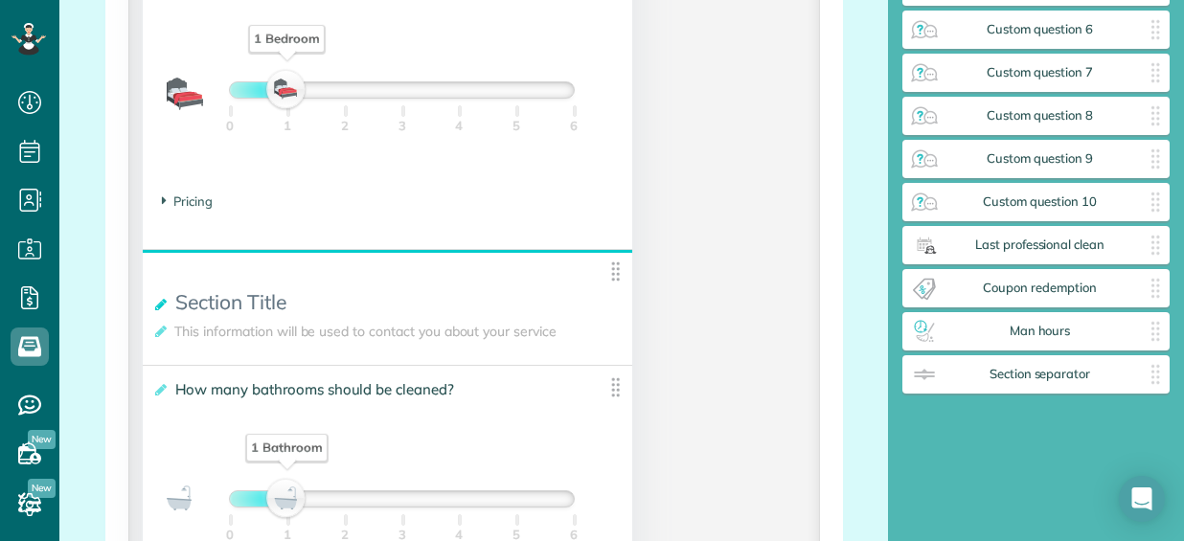
click at [159, 305] on icon at bounding box center [159, 304] width 14 height 13
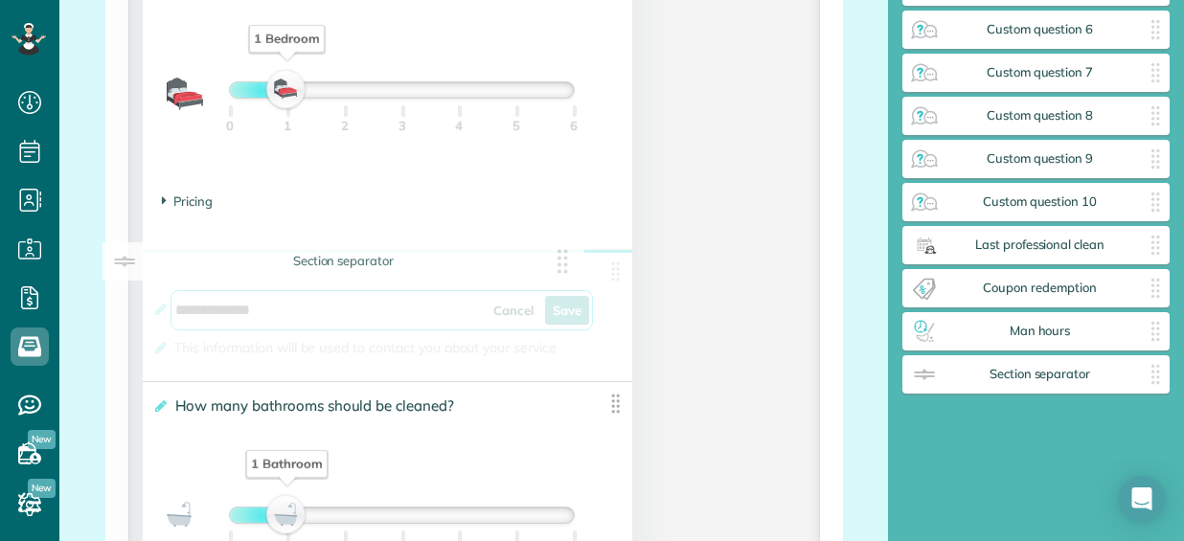
drag, startPoint x: 287, startPoint y: 303, endPoint x: 101, endPoint y: 309, distance: 186.9
click at [101, 309] on div "**********" at bounding box center [474, 307] width 830 height 2897
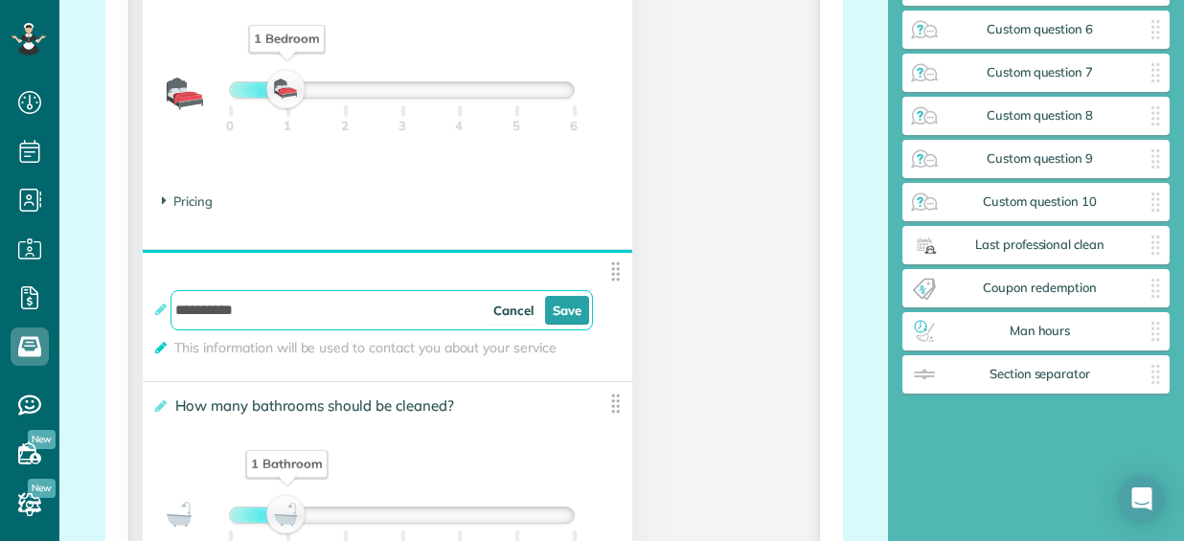
click at [158, 346] on icon at bounding box center [159, 347] width 14 height 13
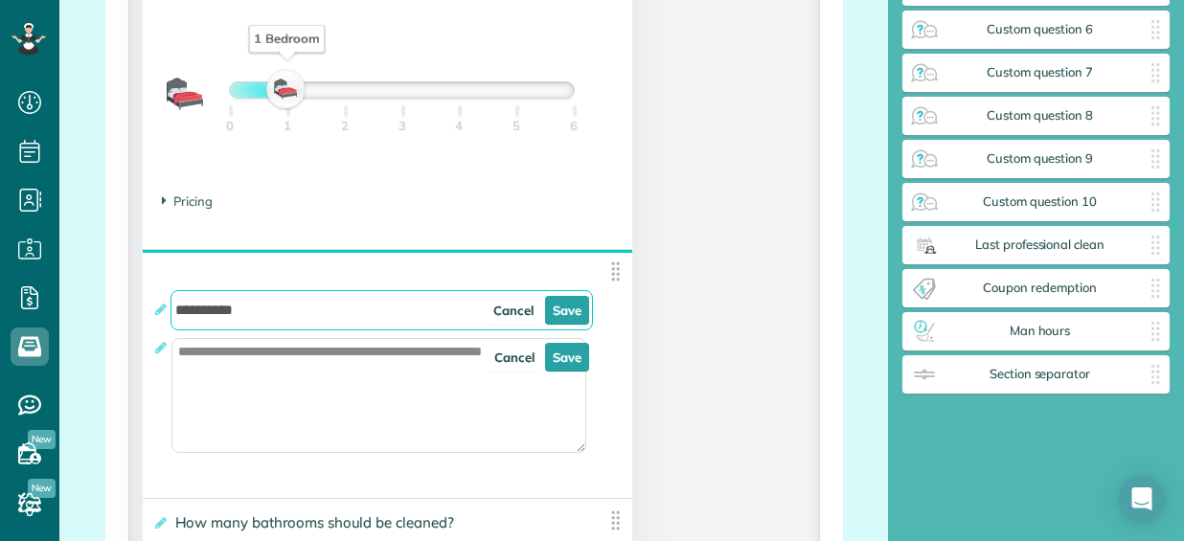
type input "**********"
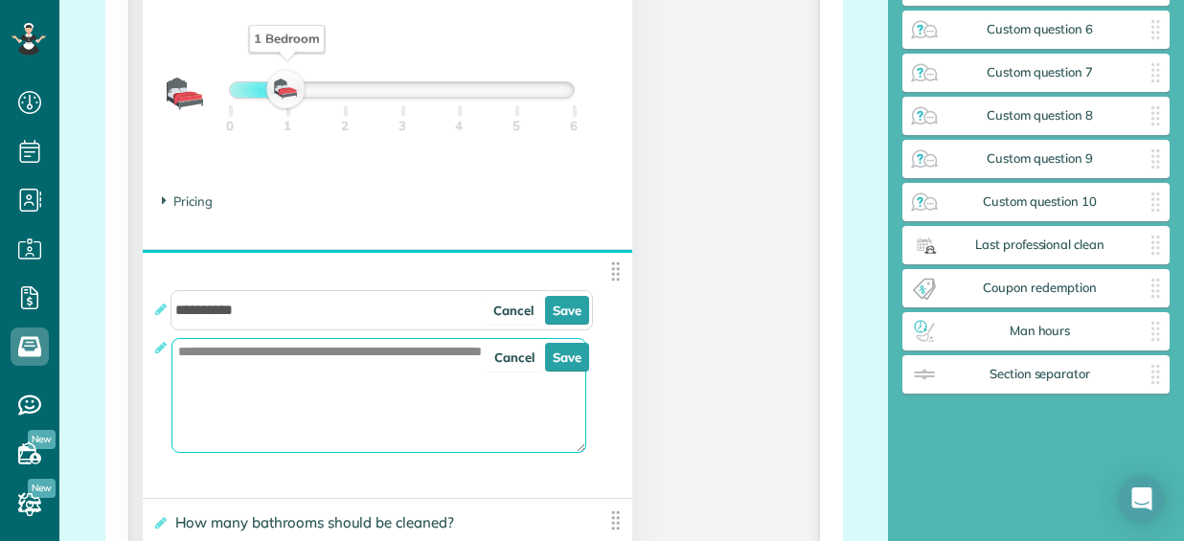
click at [335, 346] on textarea "**********" at bounding box center [378, 395] width 415 height 115
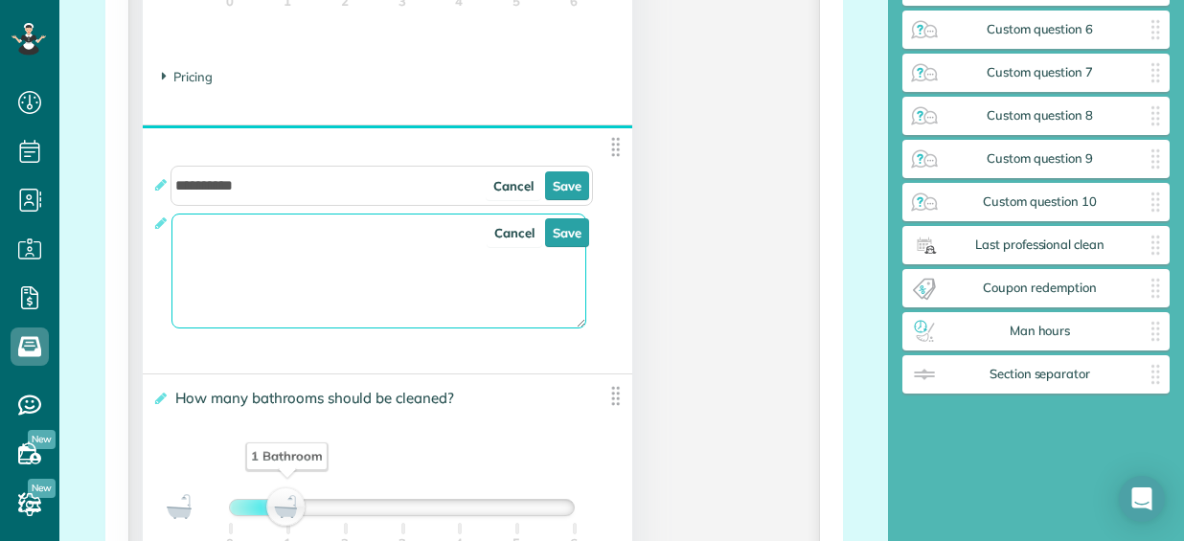
scroll to position [1625, 0]
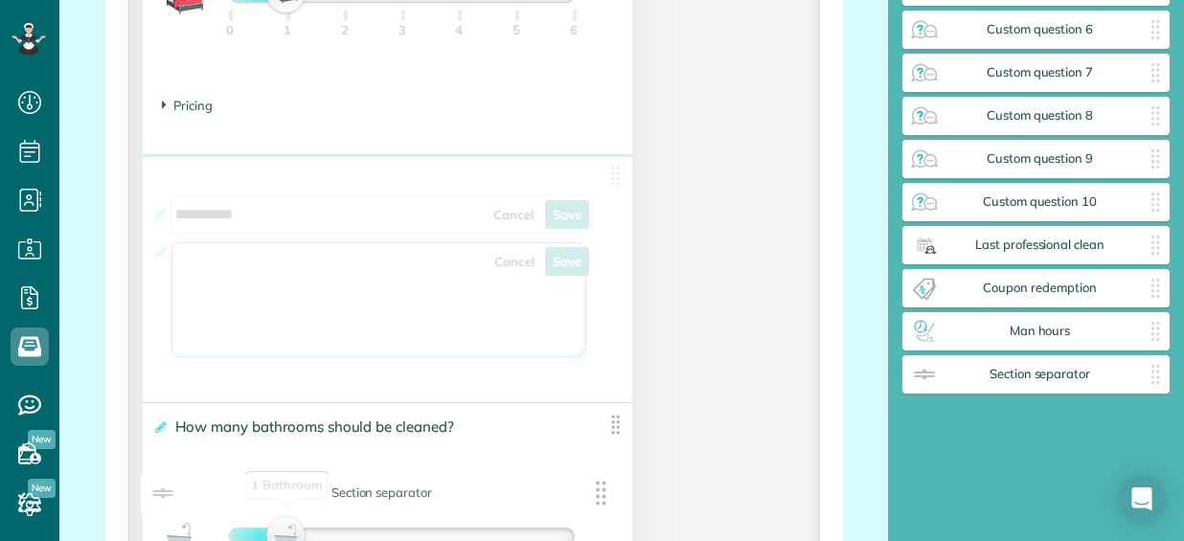
drag, startPoint x: 609, startPoint y: 175, endPoint x: 611, endPoint y: 499, distance: 323.8
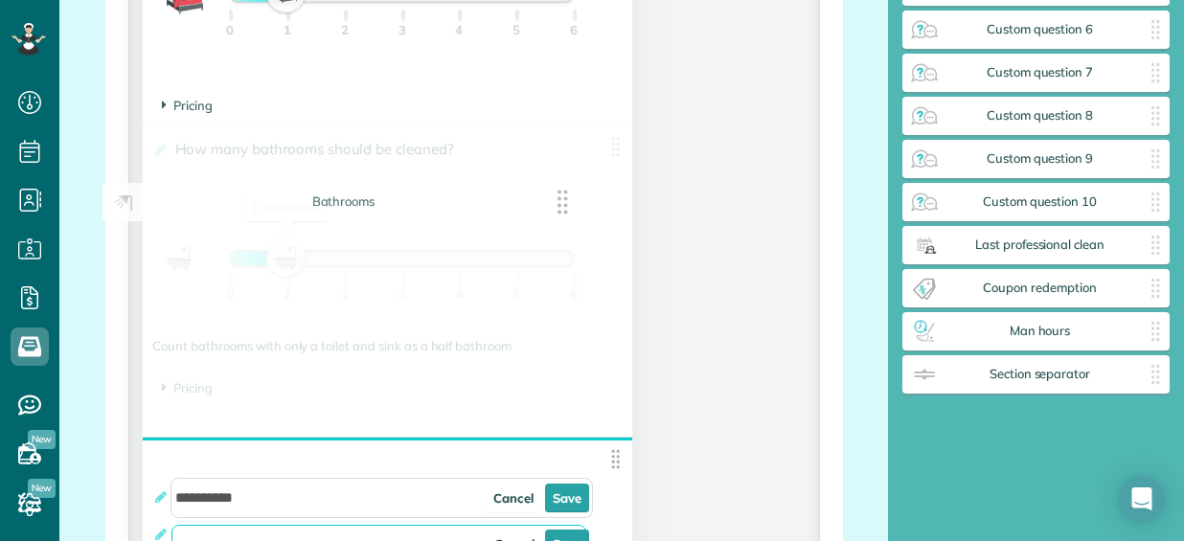
drag, startPoint x: 607, startPoint y: 428, endPoint x: 565, endPoint y: 206, distance: 226.2
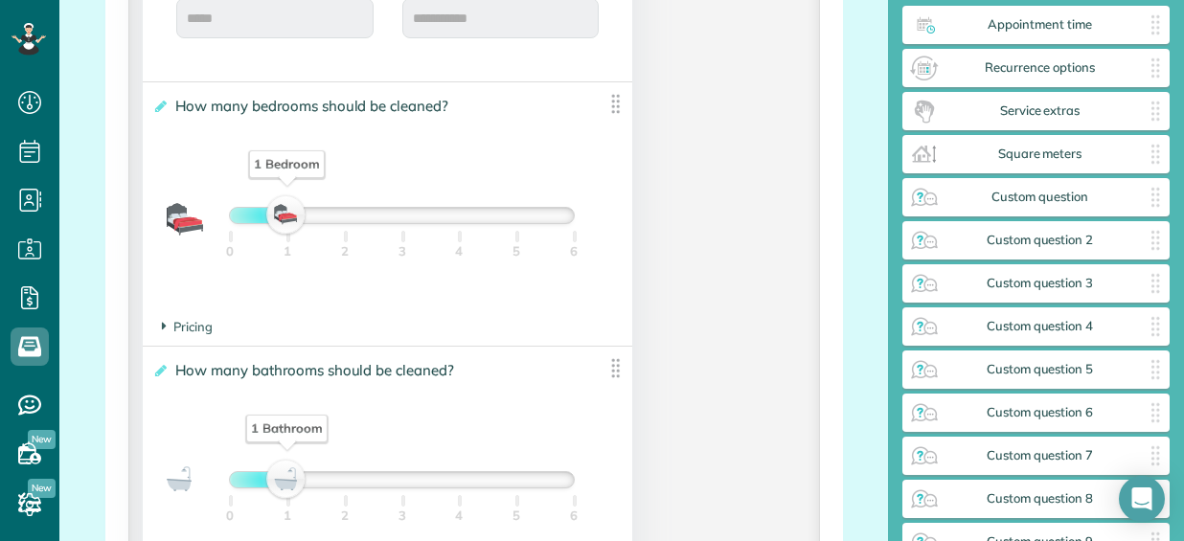
scroll to position [1433, 0]
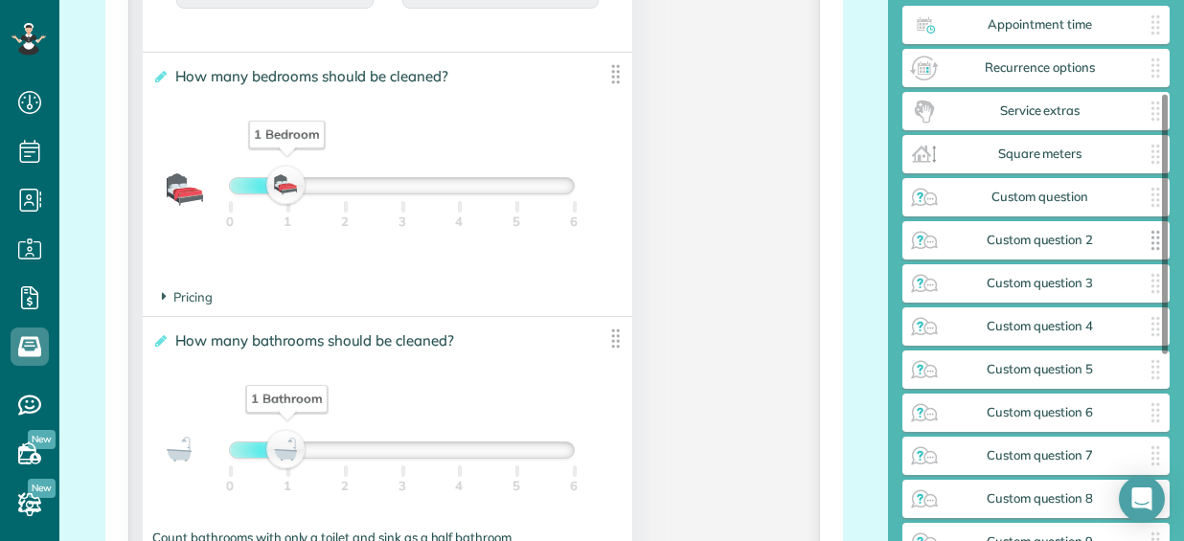
click at [1059, 248] on div "Custom question 2 ✕" at bounding box center [1036, 240] width 267 height 38
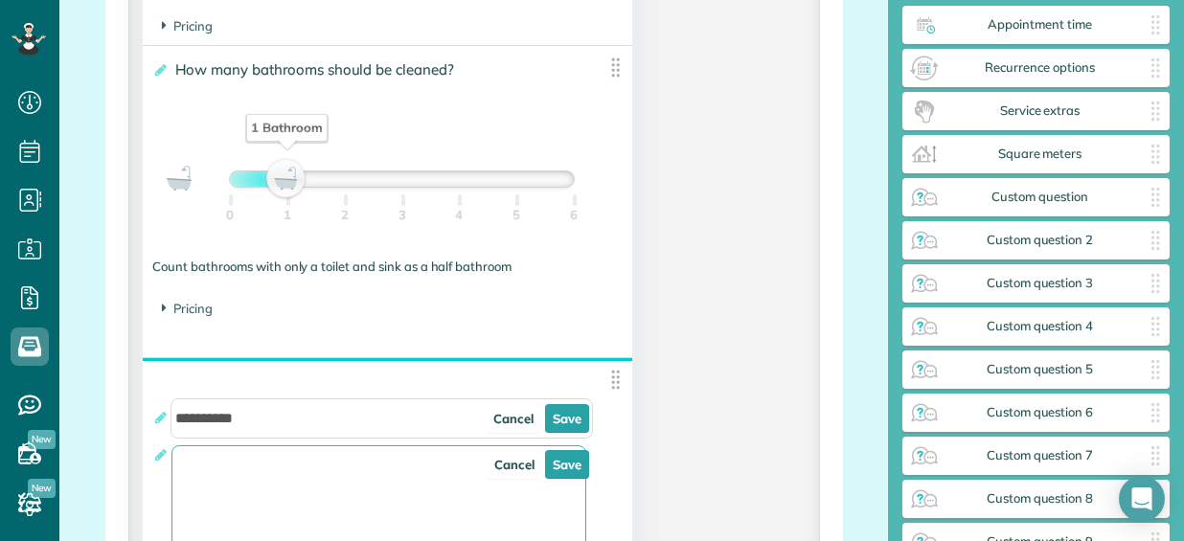
scroll to position [1721, 0]
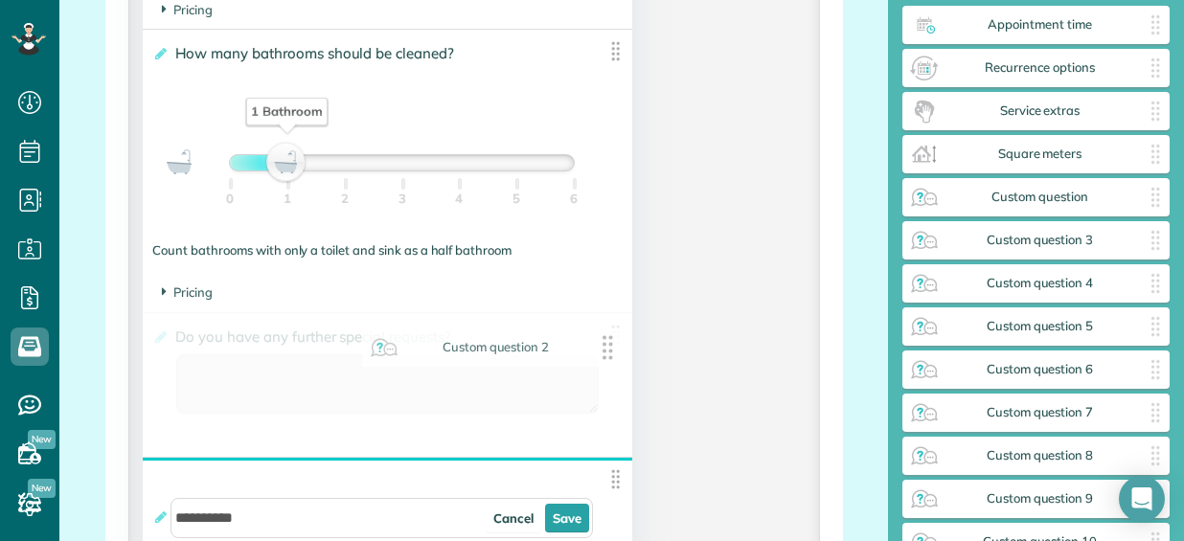
drag, startPoint x: 1039, startPoint y: 235, endPoint x: 492, endPoint y: 350, distance: 558.1
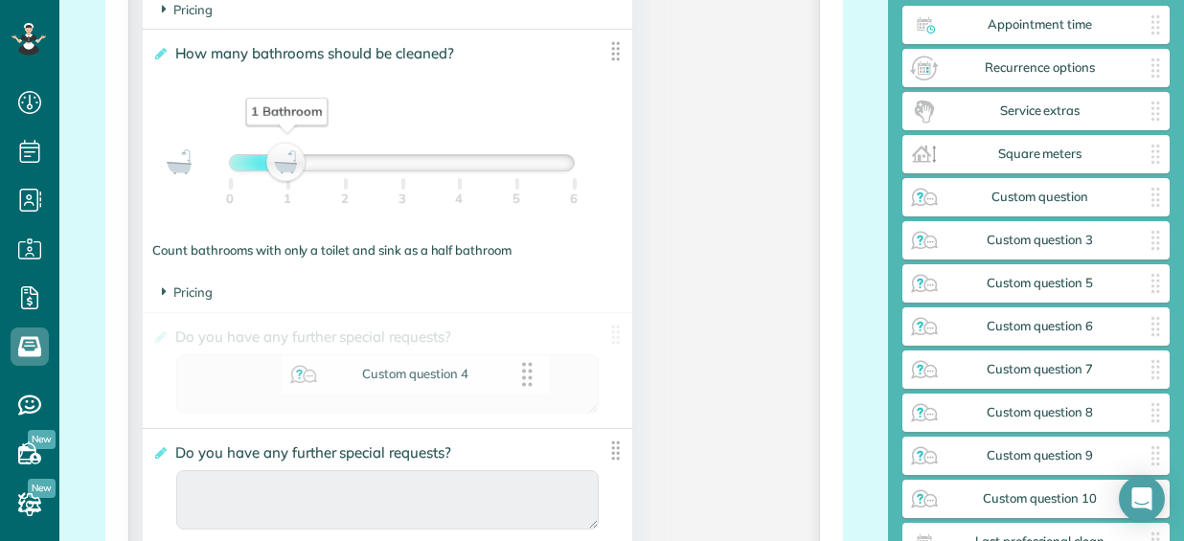
drag, startPoint x: 994, startPoint y: 279, endPoint x: 373, endPoint y: 371, distance: 627.6
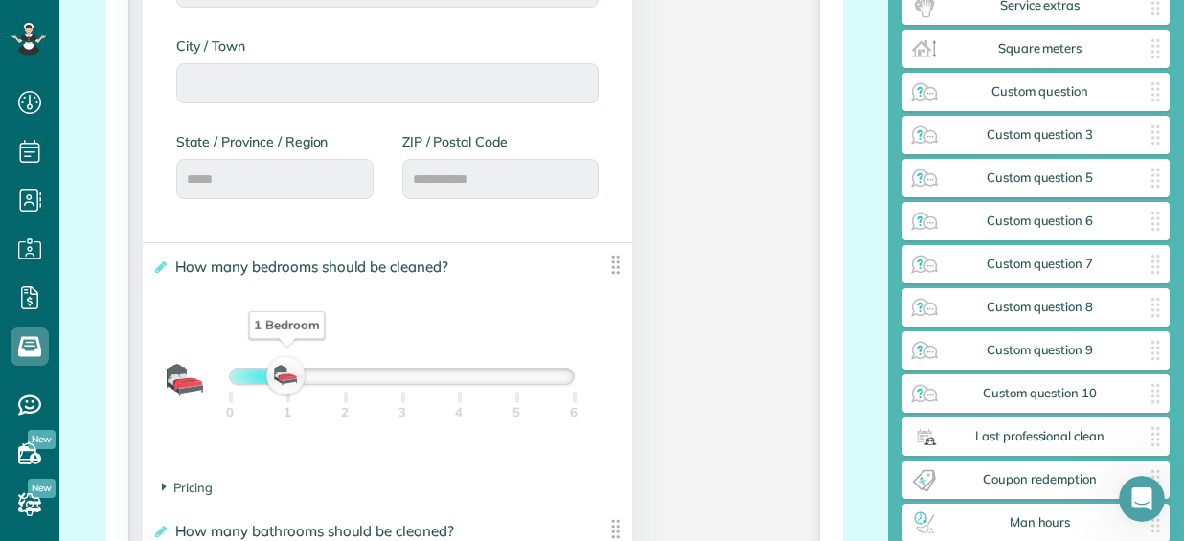
scroll to position [1242, 0]
click at [607, 267] on img at bounding box center [616, 266] width 24 height 24
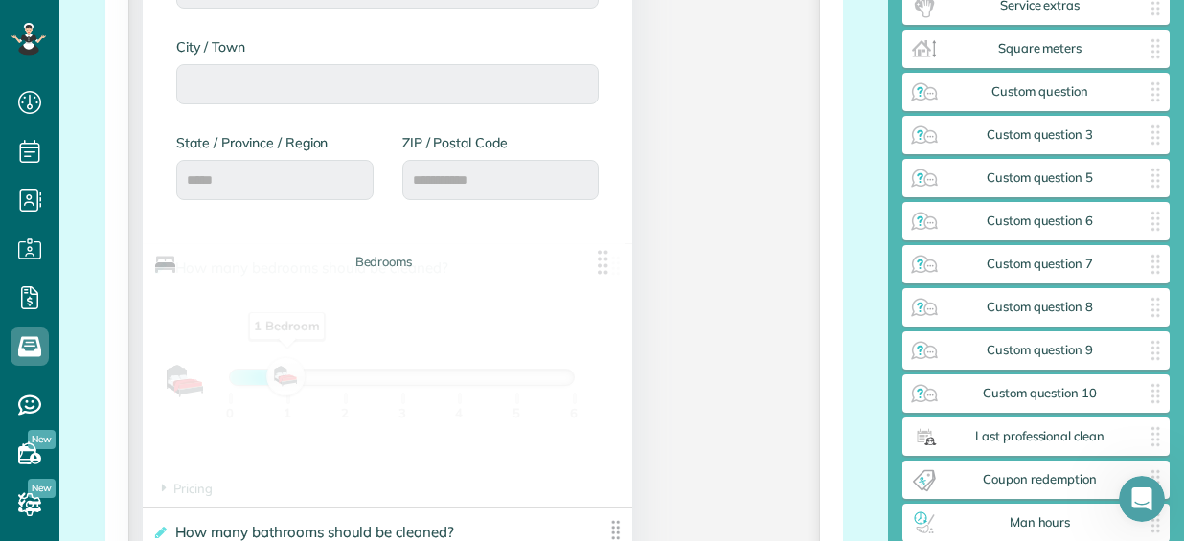
drag, startPoint x: 607, startPoint y: 267, endPoint x: 413, endPoint y: 338, distance: 207.0
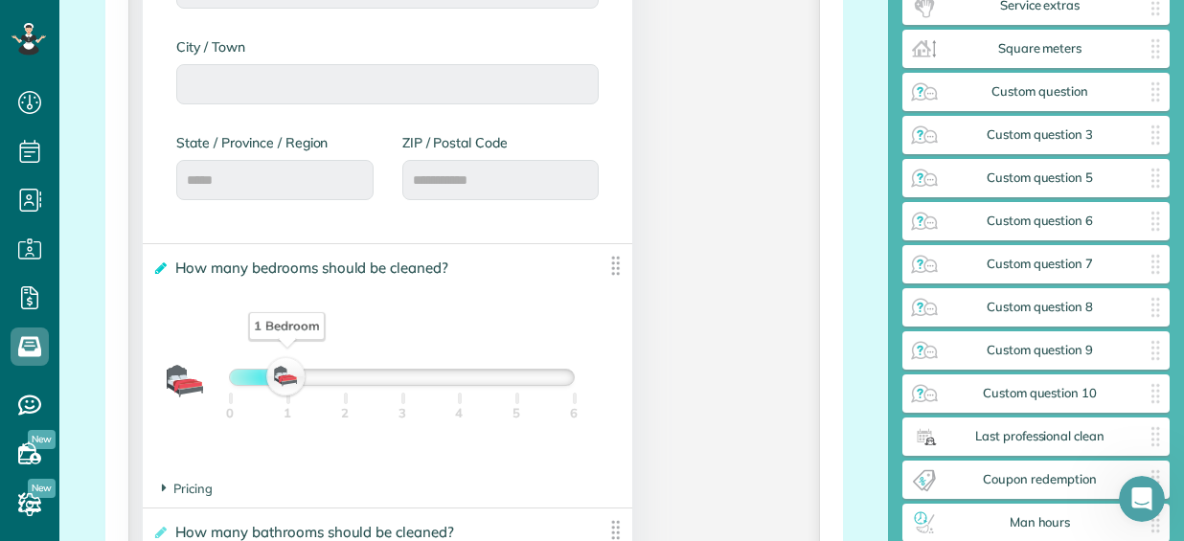
click at [159, 269] on icon at bounding box center [159, 268] width 14 height 13
click at [0, 0] on input "**********" at bounding box center [0, 0] width 0 height 0
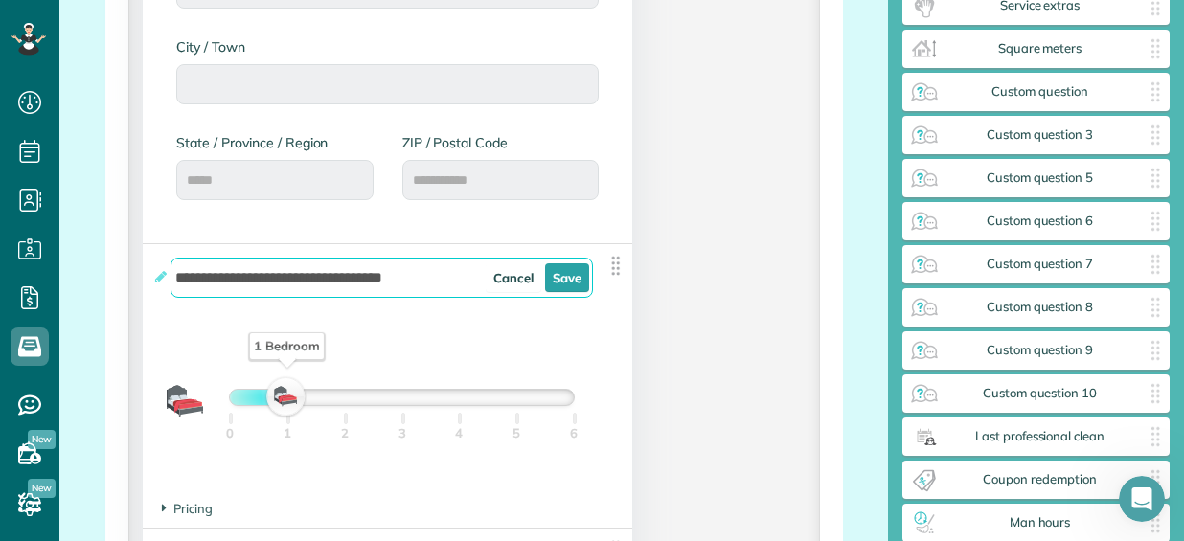
click at [529, 325] on div "**********" at bounding box center [387, 367] width 489 height 246
click at [513, 277] on link "Cancel" at bounding box center [514, 277] width 56 height 29
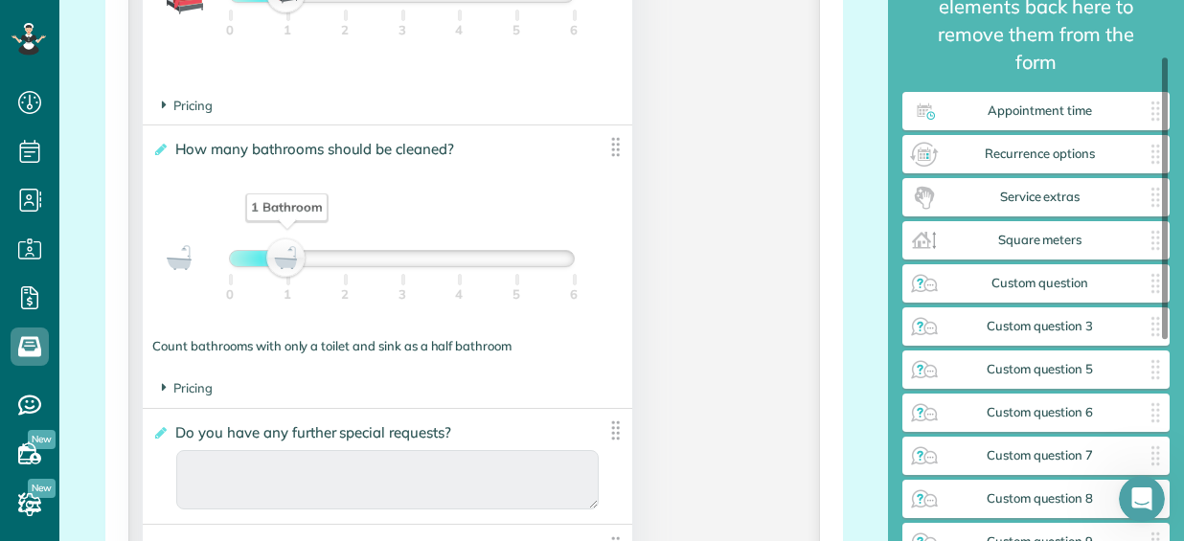
scroll to position [107, 0]
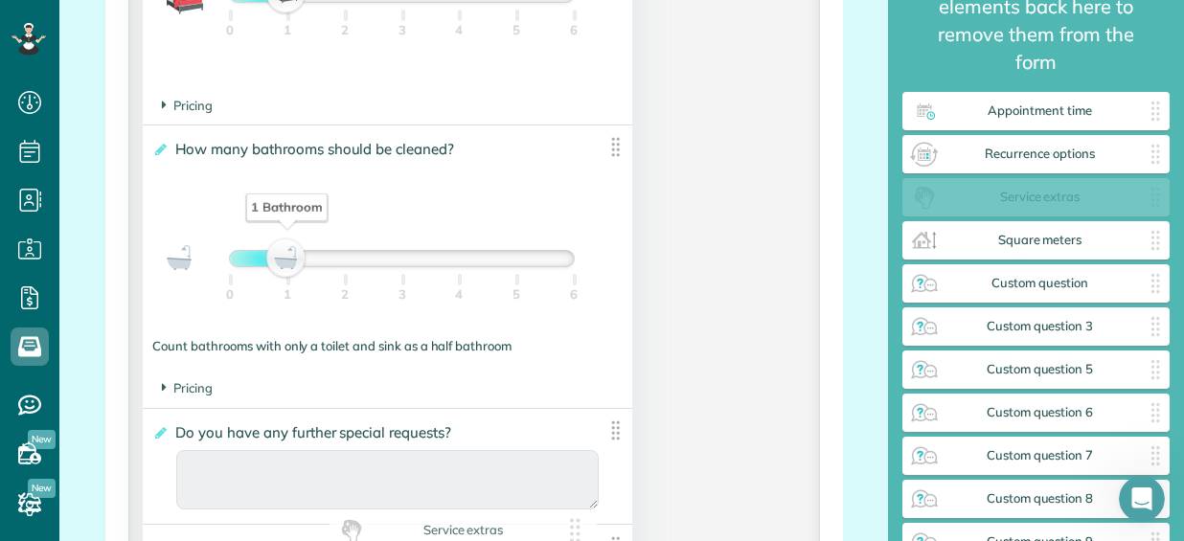
drag, startPoint x: 1031, startPoint y: 204, endPoint x: 451, endPoint y: 547, distance: 673.5
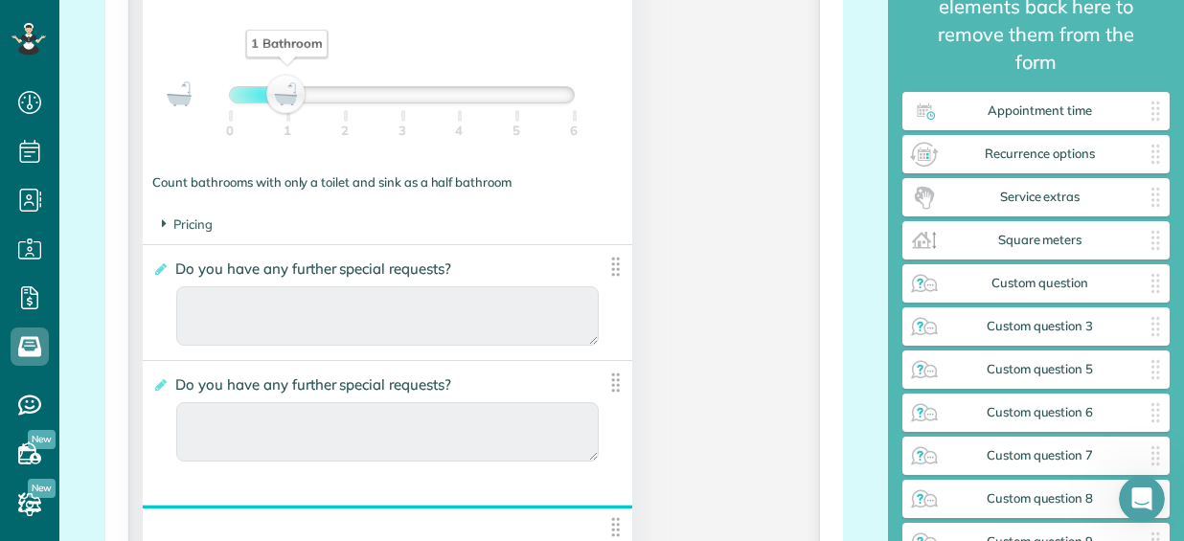
scroll to position [1817, 0]
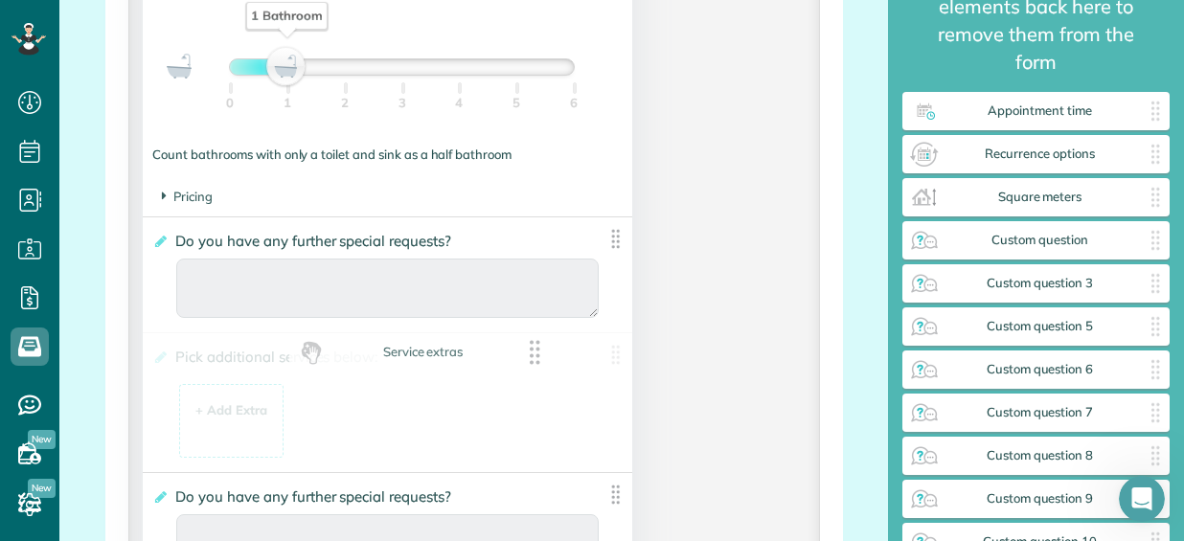
drag, startPoint x: 1016, startPoint y: 204, endPoint x: 395, endPoint y: 364, distance: 641.1
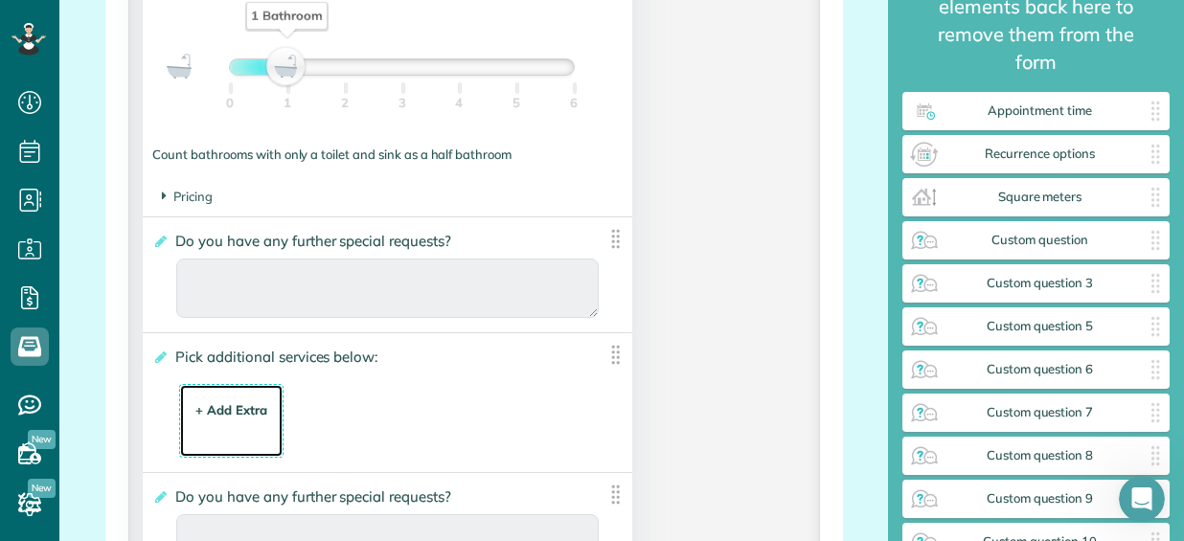
click at [218, 412] on div "+ Add Extra" at bounding box center [231, 410] width 72 height 18
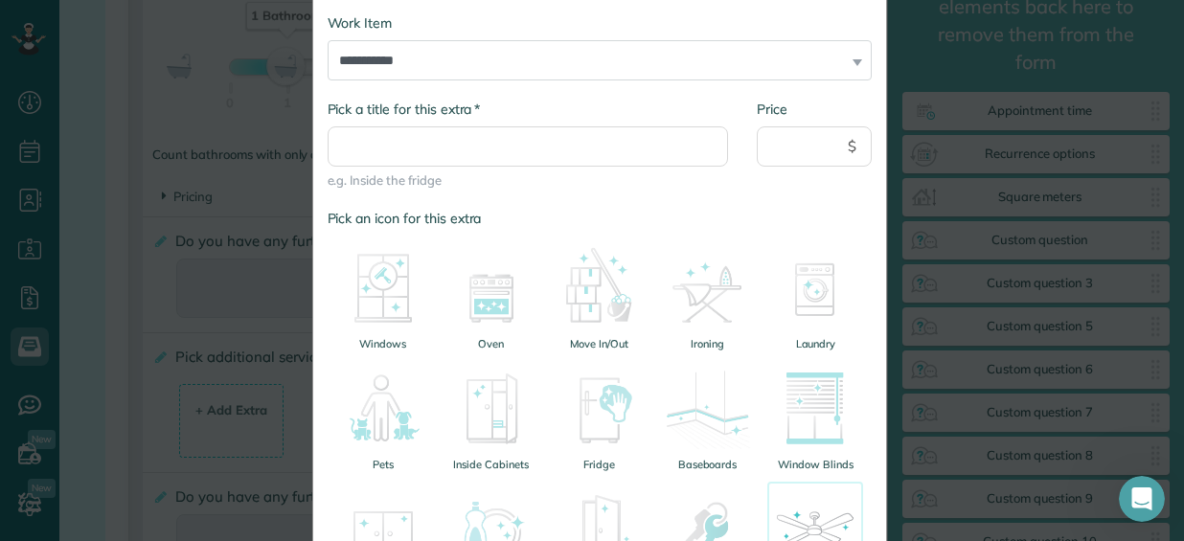
scroll to position [192, 0]
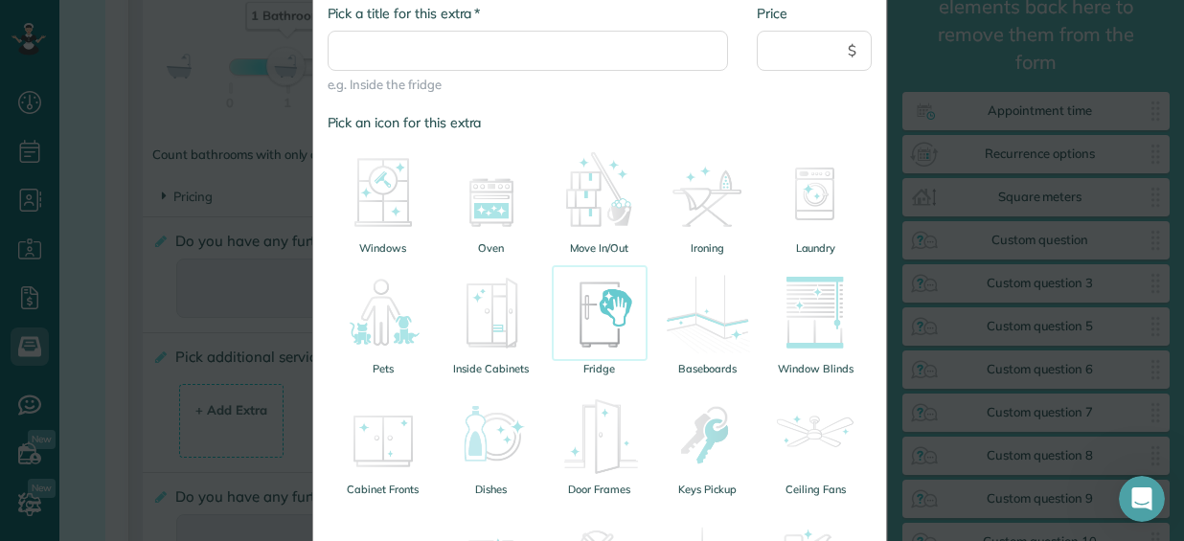
click at [617, 336] on img at bounding box center [600, 313] width 96 height 96
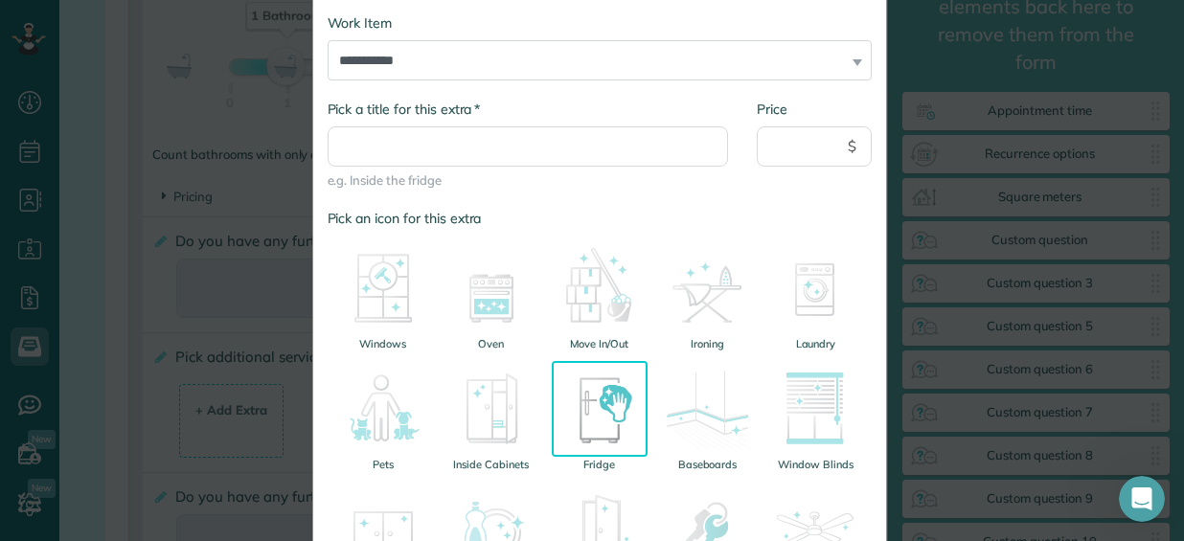
click at [595, 405] on img at bounding box center [600, 409] width 96 height 96
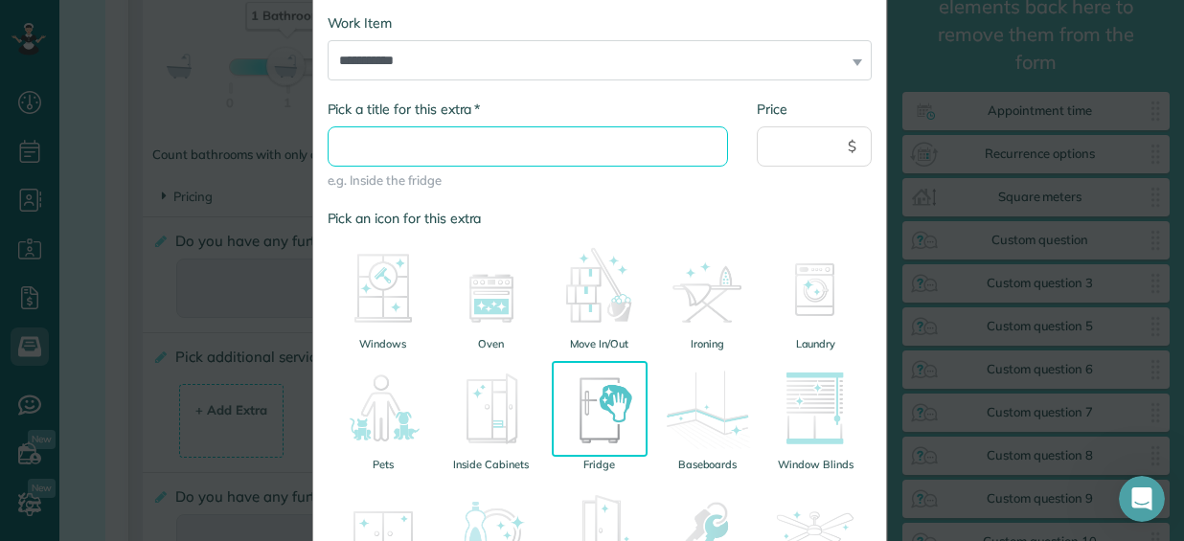
click at [399, 154] on input "* Pick a title for this extra" at bounding box center [528, 146] width 401 height 40
type input "**********"
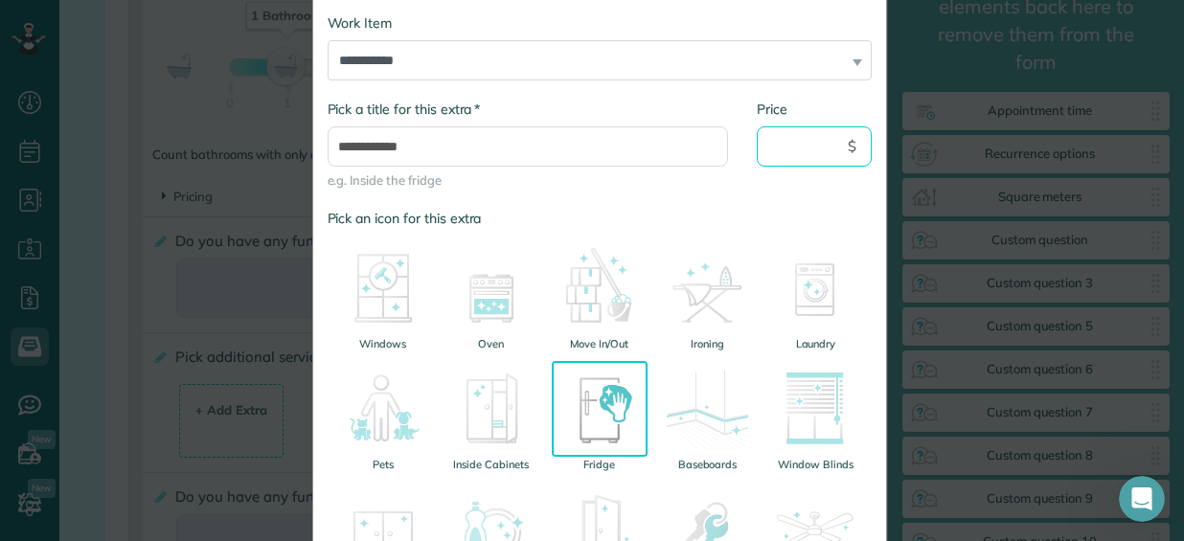
click at [831, 144] on input "Price" at bounding box center [814, 146] width 115 height 40
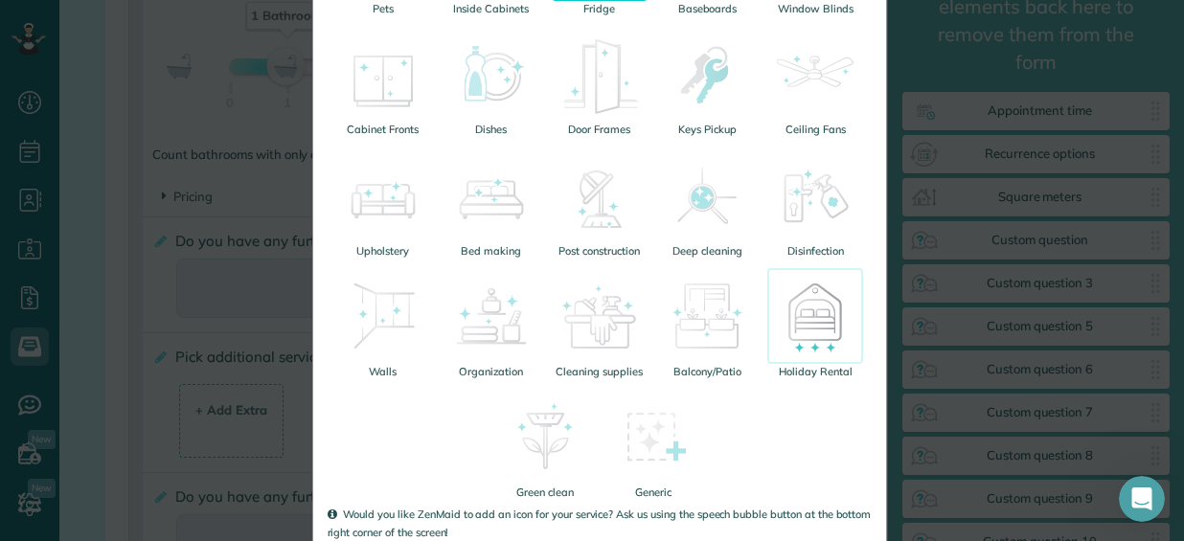
scroll to position [662, 0]
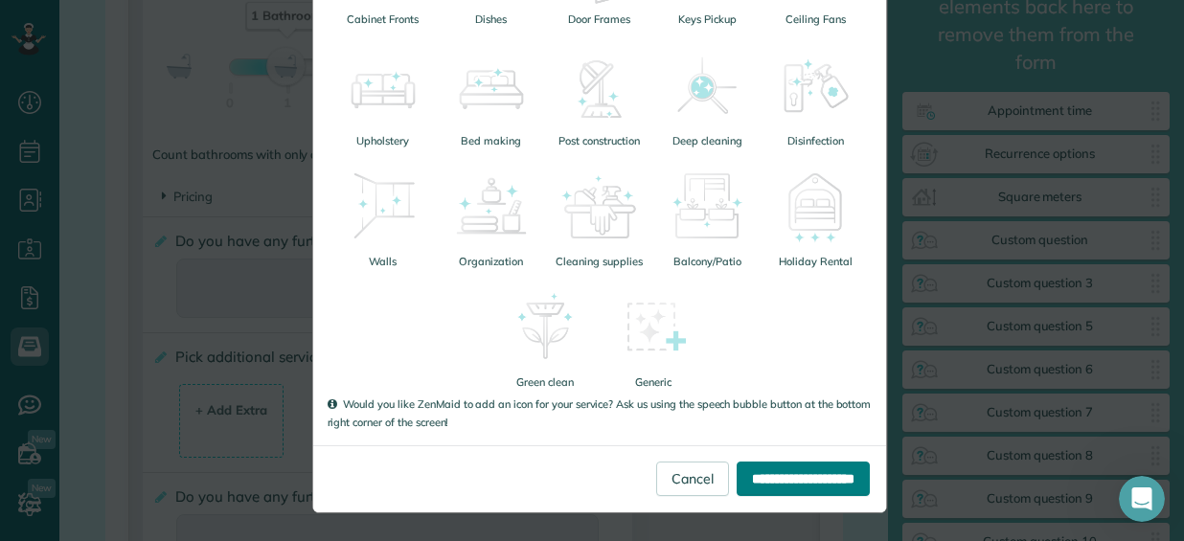
type input "**"
click at [818, 484] on input "**********" at bounding box center [803, 479] width 133 height 34
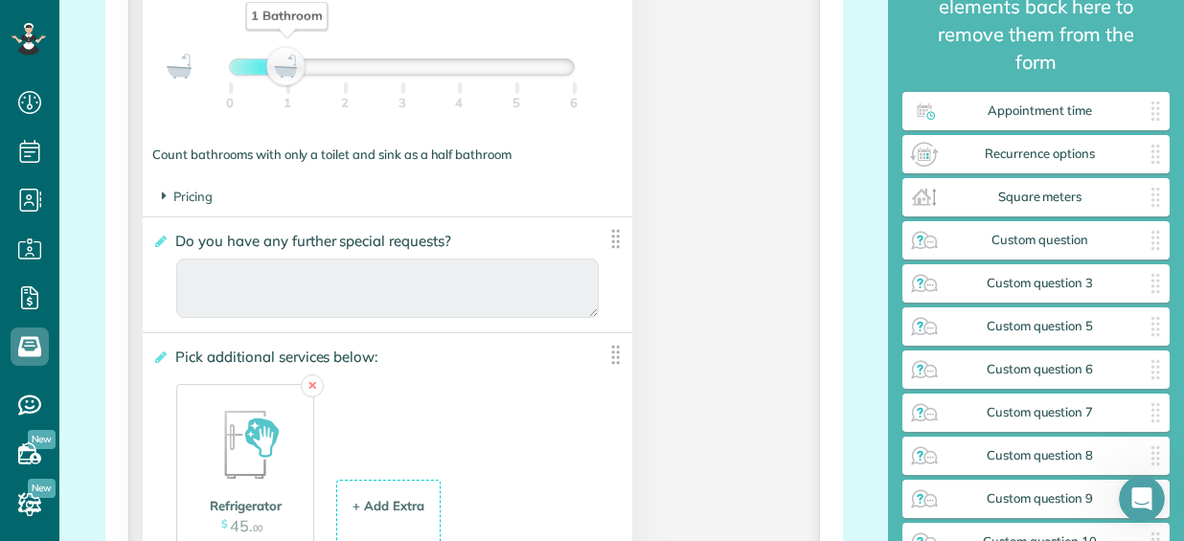
scroll to position [1912, 0]
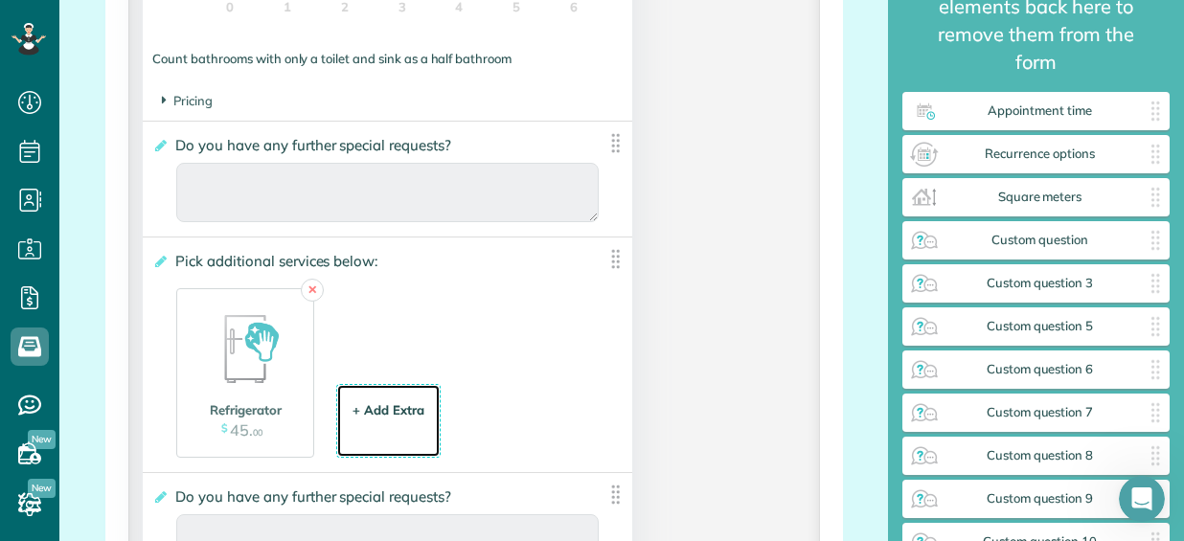
click at [364, 412] on div "+ Add Extra" at bounding box center [389, 410] width 72 height 18
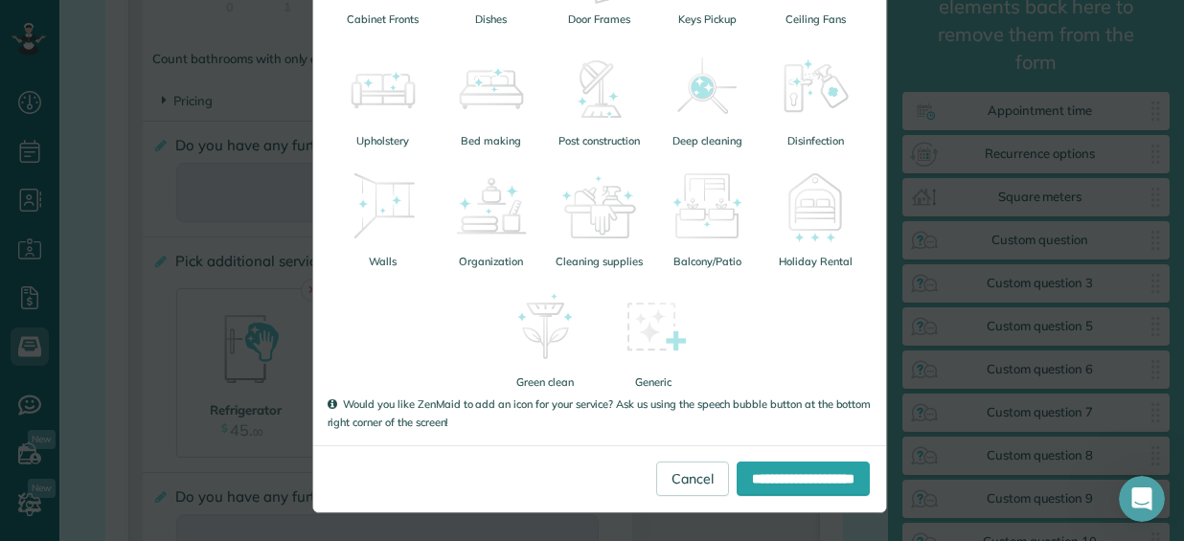
scroll to position [0, 0]
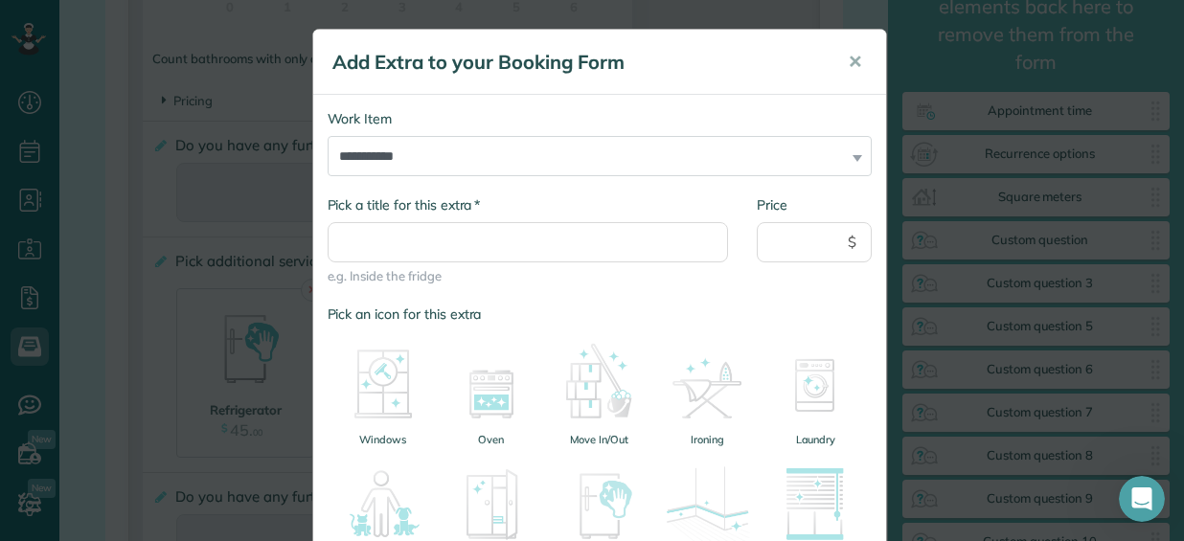
click at [232, 358] on div "**********" at bounding box center [592, 270] width 1184 height 541
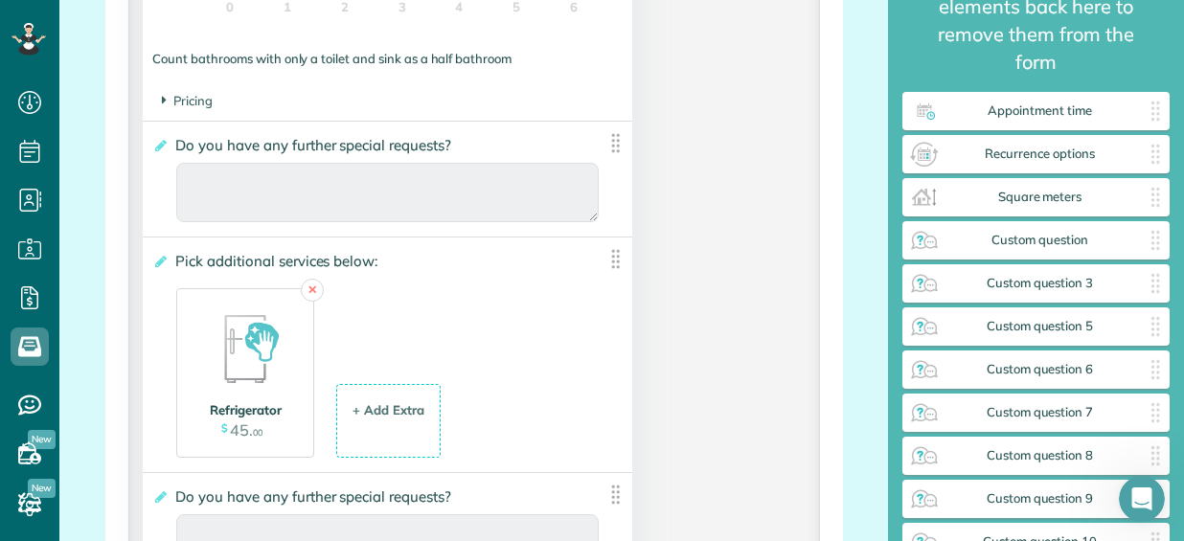
click at [280, 323] on img at bounding box center [245, 348] width 96 height 96
click at [308, 315] on li "Refrigerator $ 45 . 00" at bounding box center [245, 373] width 136 height 169
click at [278, 232] on div "**********" at bounding box center [387, 179] width 489 height 115
